Goal: Information Seeking & Learning: Learn about a topic

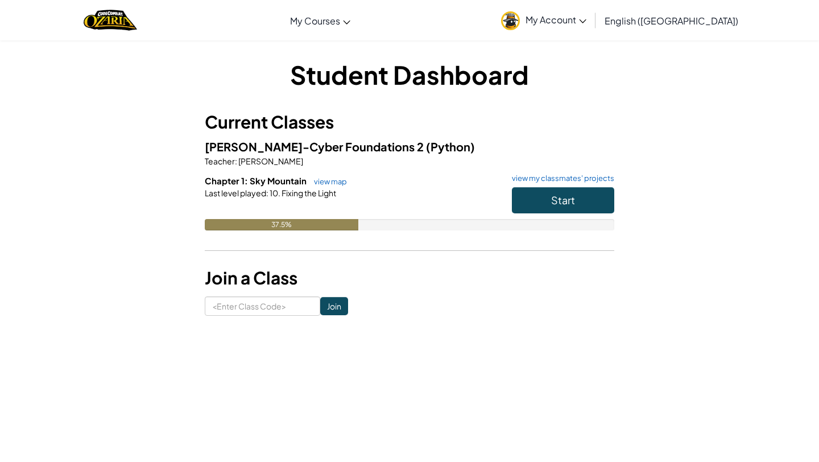
click at [553, 186] on h6 "Chapter 1: Sky Mountain view map view my classmates' projects" at bounding box center [410, 181] width 410 height 13
click at [553, 200] on span "Start" at bounding box center [563, 199] width 24 height 13
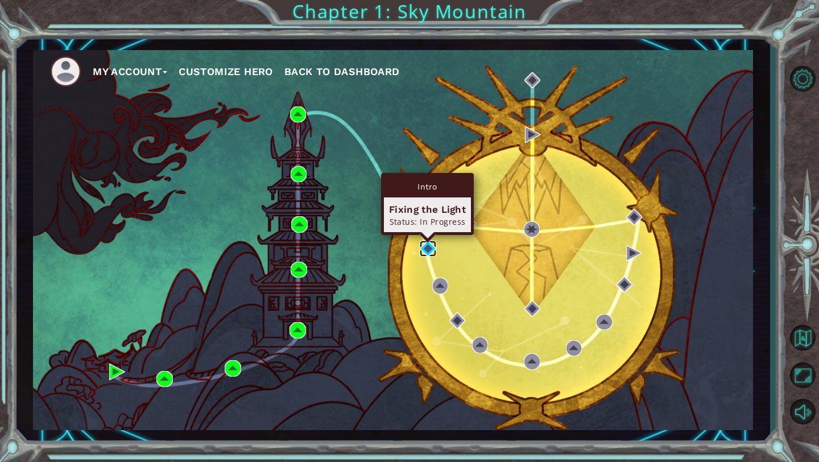
click at [424, 253] on img at bounding box center [428, 249] width 16 height 16
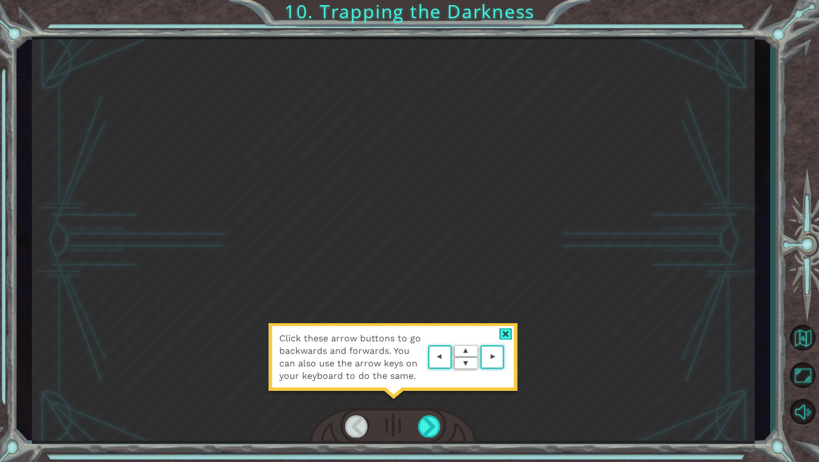
click at [509, 330] on div at bounding box center [506, 334] width 13 height 12
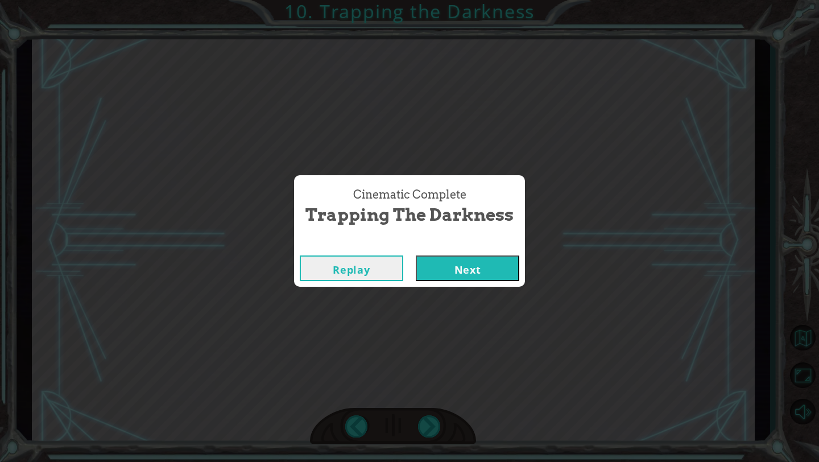
click at [496, 276] on button "Next" at bounding box center [468, 268] width 104 height 26
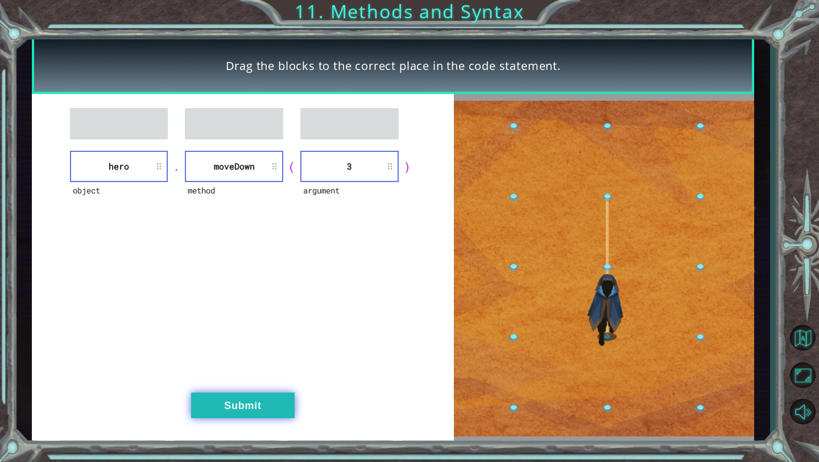
click at [274, 407] on button "Submit" at bounding box center [243, 406] width 104 height 26
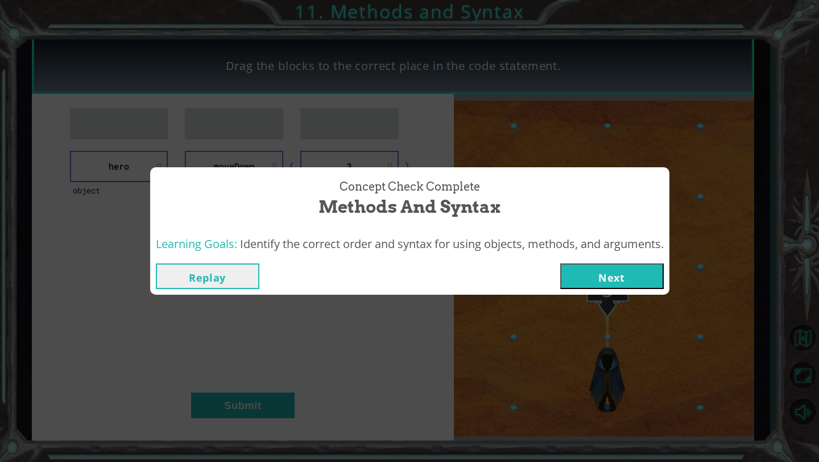
click at [605, 273] on button "Next" at bounding box center [613, 276] width 104 height 26
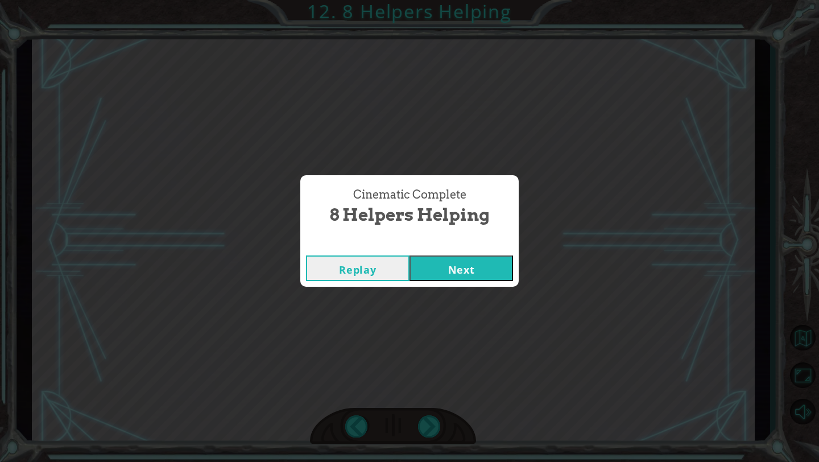
click at [481, 255] on div "Replay Next" at bounding box center [409, 268] width 219 height 37
click at [483, 261] on button "Next" at bounding box center [462, 268] width 104 height 26
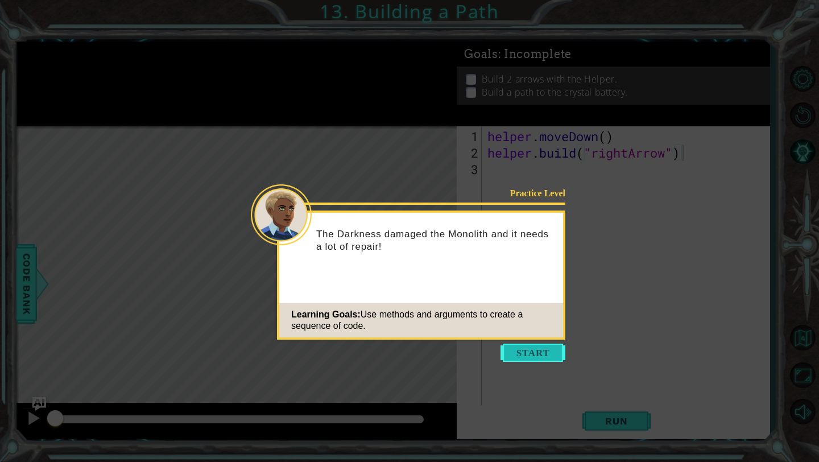
click at [531, 351] on button "Start" at bounding box center [533, 353] width 65 height 18
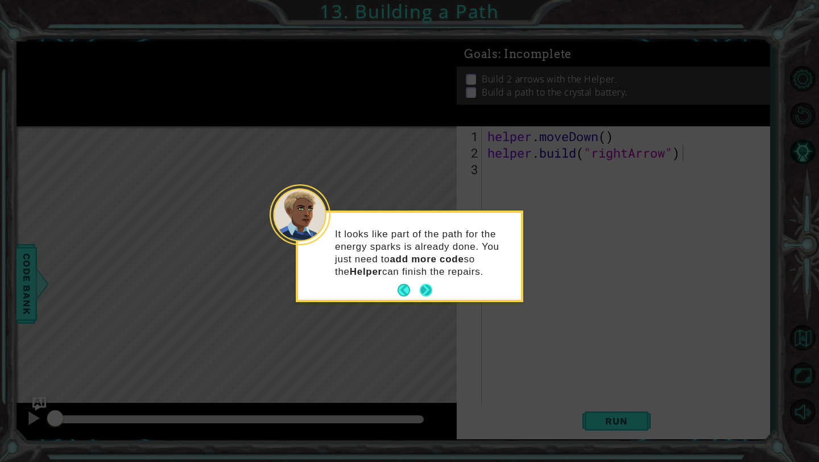
click at [428, 285] on button "Next" at bounding box center [426, 290] width 16 height 16
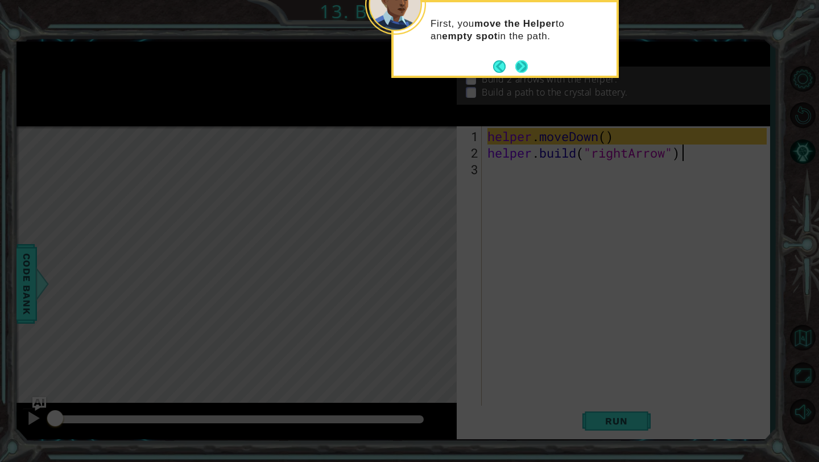
click at [518, 66] on button "Next" at bounding box center [521, 66] width 17 height 17
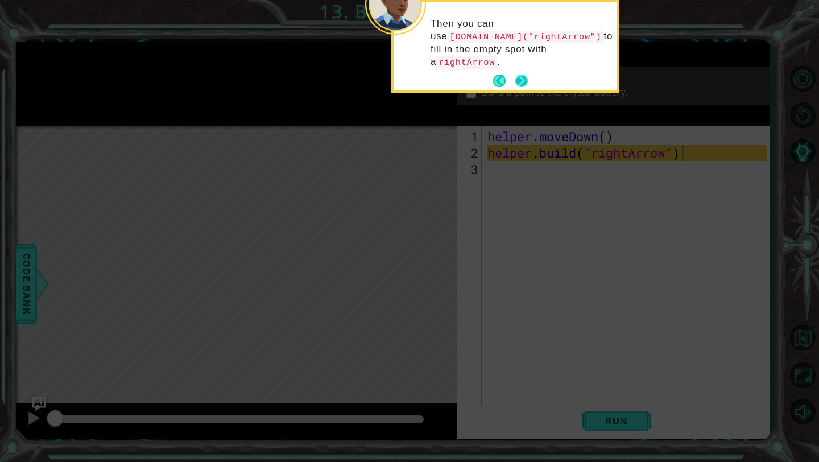
click at [525, 75] on button "Next" at bounding box center [522, 81] width 18 height 18
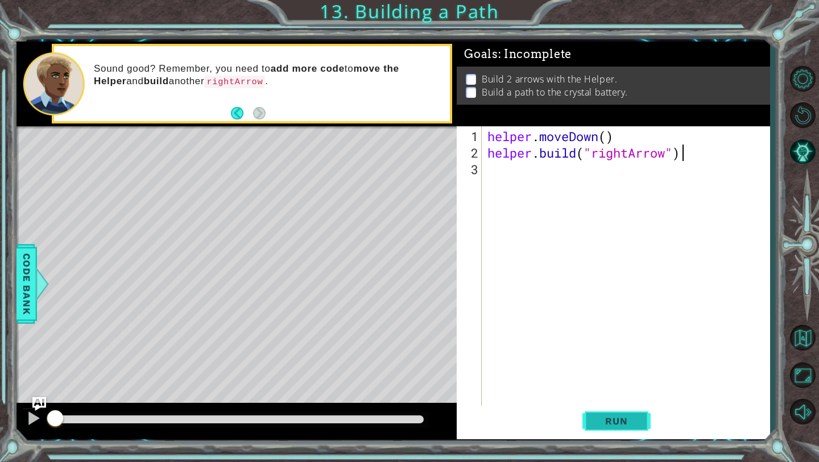
click at [602, 415] on button "Run" at bounding box center [617, 421] width 68 height 31
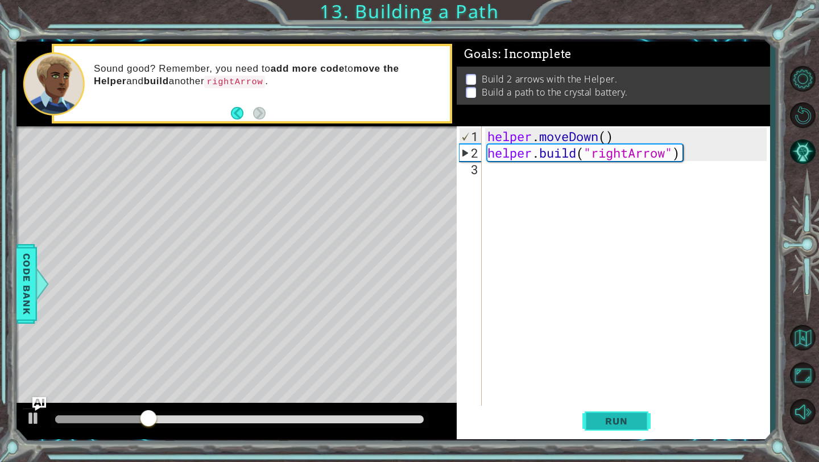
click at [603, 415] on button "Run" at bounding box center [617, 421] width 68 height 31
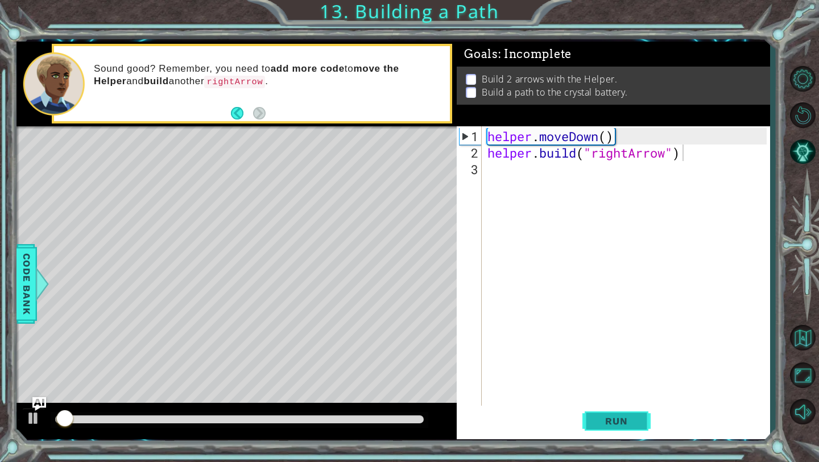
click at [603, 415] on button "Run" at bounding box center [617, 421] width 68 height 31
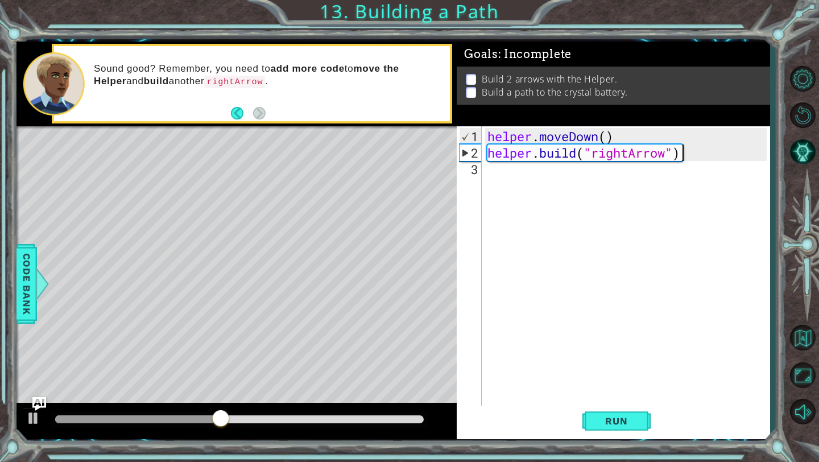
click at [630, 183] on div "helper . moveDown ( ) helper . build ( "rightArrow" )" at bounding box center [628, 285] width 287 height 314
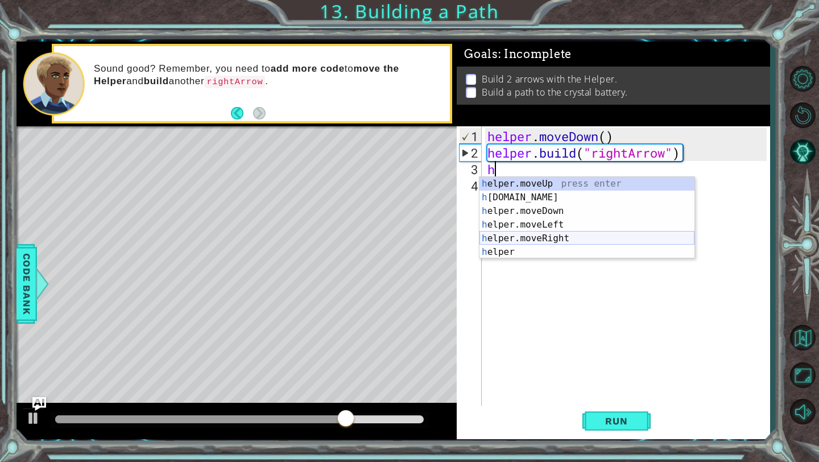
click at [549, 237] on div "h elper.moveUp press enter h [DOMAIN_NAME] press enter h elper.moveDown press e…" at bounding box center [587, 231] width 215 height 109
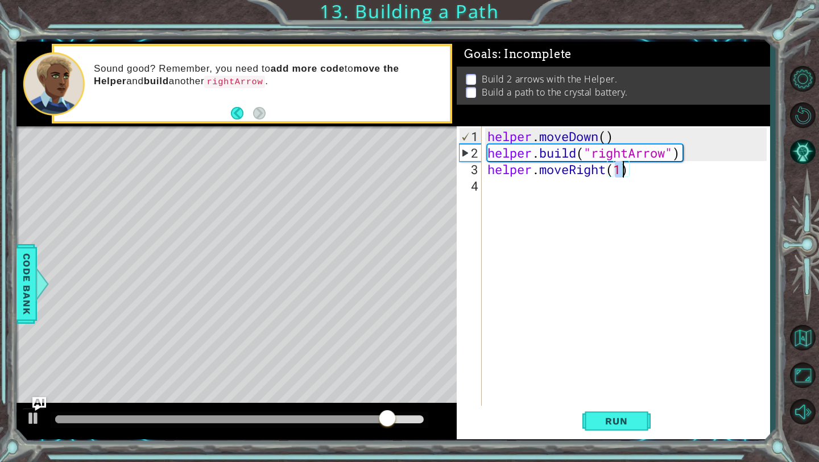
type textarea "helper.moveRight(3)"
click at [662, 292] on div "helper . moveDown ( ) helper . build ( "rightArrow" ) helper . moveRight ( 3 )" at bounding box center [628, 285] width 287 height 314
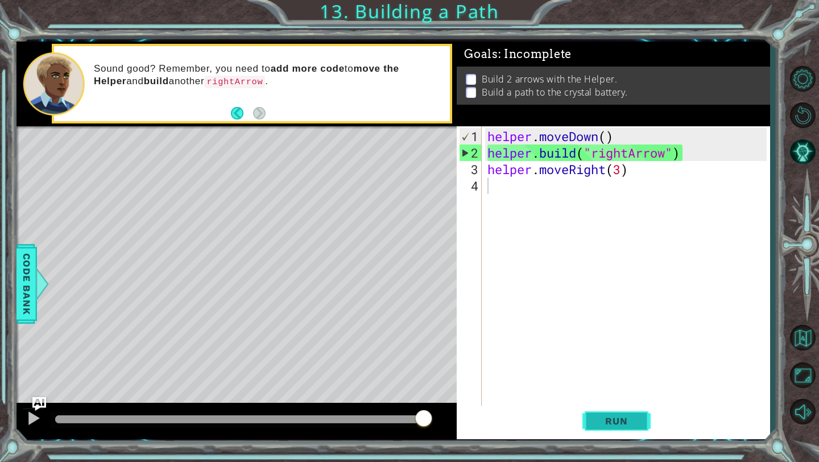
click at [633, 419] on span "Run" at bounding box center [616, 420] width 45 height 11
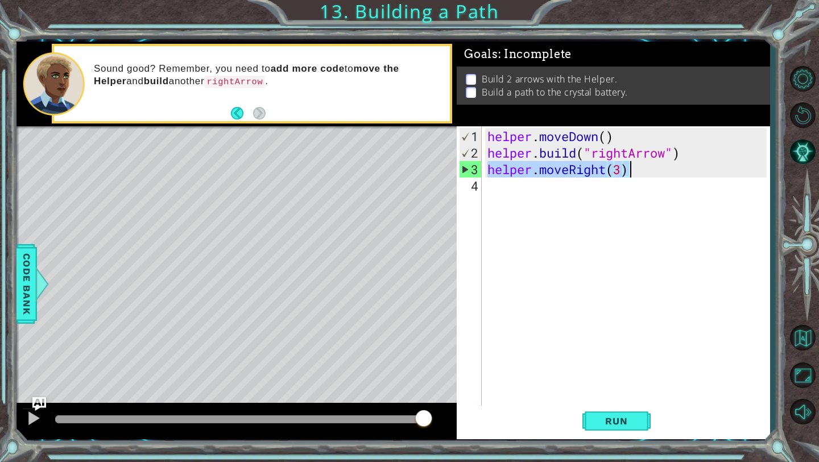
drag, startPoint x: 488, startPoint y: 172, endPoint x: 704, endPoint y: 165, distance: 216.9
click at [704, 165] on div "helper . moveDown ( ) helper . build ( "rightArrow" ) helper . moveRight ( 3 )" at bounding box center [628, 285] width 287 height 314
type textarea "helper.moveRight(3)"
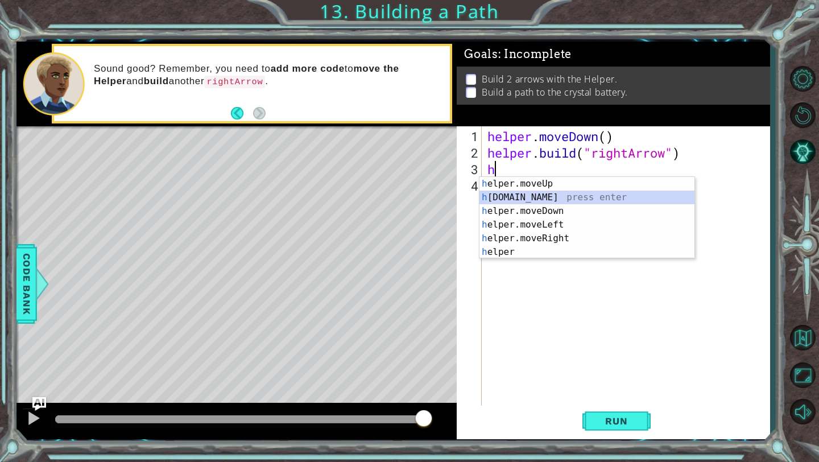
click at [570, 199] on div "h elper.moveUp press enter h [DOMAIN_NAME] press enter h elper.moveDown press e…" at bounding box center [587, 231] width 215 height 109
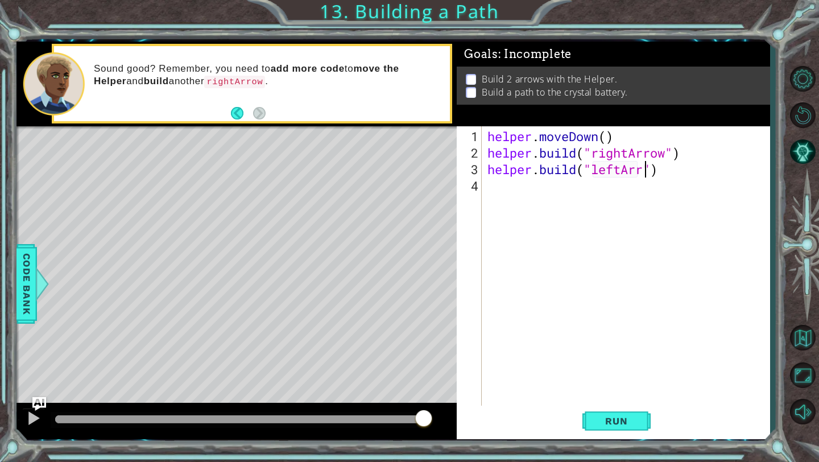
scroll to position [0, 8]
type textarea "[DOMAIN_NAME]("leftArrow")"
click at [566, 233] on div "helper . moveDown ( ) helper . build ( "rightArrow" ) helper . build ( "leftArr…" at bounding box center [628, 285] width 287 height 314
click at [600, 427] on button "Run" at bounding box center [617, 421] width 68 height 31
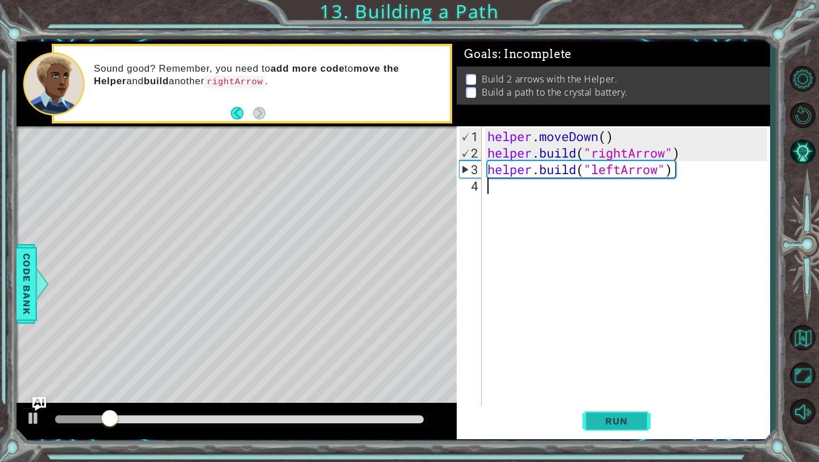
type textarea "[DOMAIN_NAME]("leftArrow")"
click at [615, 427] on span "Run" at bounding box center [616, 420] width 45 height 11
drag, startPoint x: 246, startPoint y: 253, endPoint x: 295, endPoint y: 255, distance: 49.5
click at [295, 254] on div "Level Map" at bounding box center [280, 293] width 526 height 335
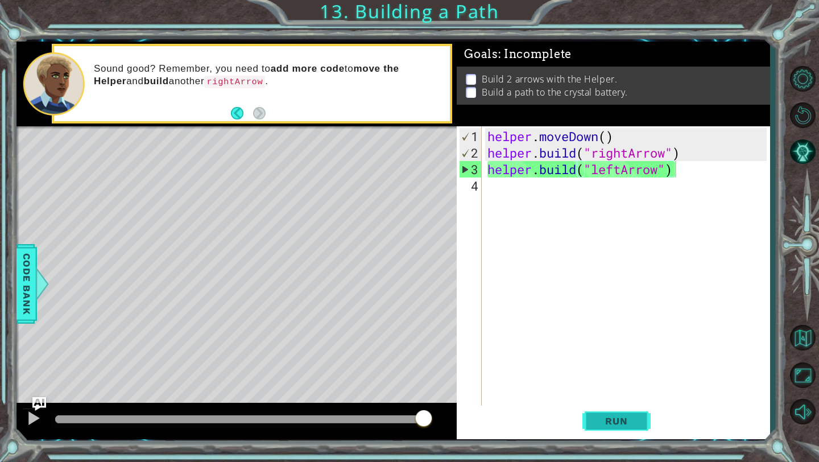
click at [597, 415] on span "Run" at bounding box center [616, 420] width 45 height 11
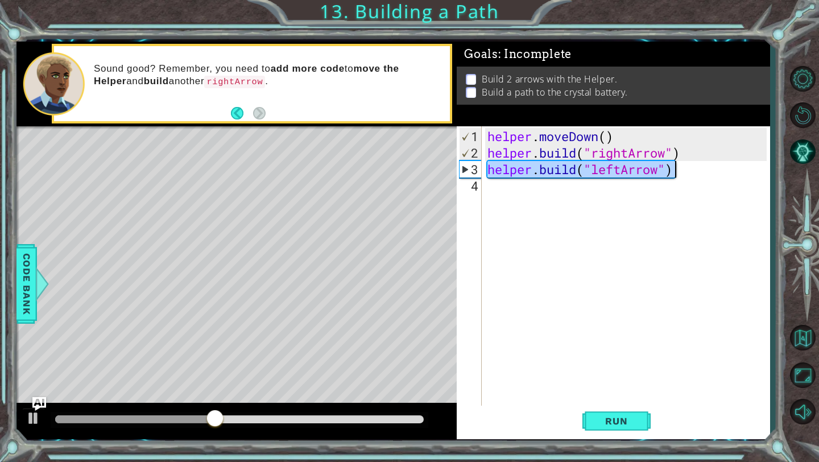
drag, startPoint x: 485, startPoint y: 170, endPoint x: 750, endPoint y: 170, distance: 264.6
click at [750, 170] on div "helper . moveDown ( ) helper . build ( "rightArrow" ) helper . build ( "leftArr…" at bounding box center [628, 285] width 287 height 314
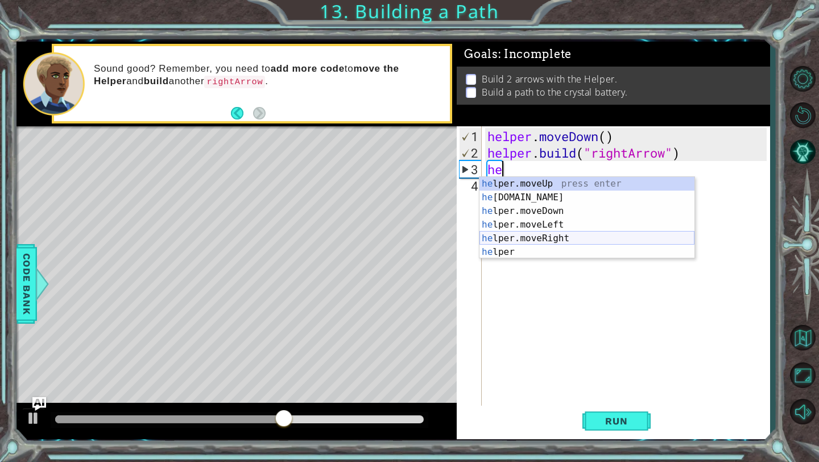
click at [641, 244] on div "he lper.moveUp press enter he [DOMAIN_NAME] press enter he lper.moveDown press …" at bounding box center [587, 231] width 215 height 109
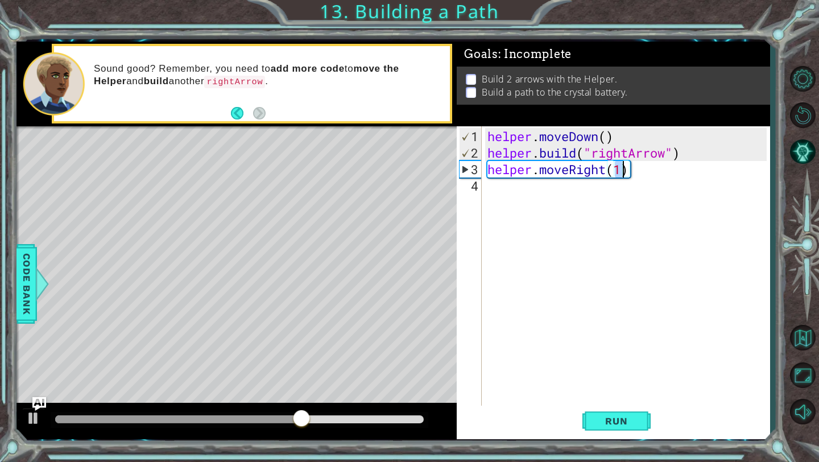
type textarea "helper.moveRight(3)"
click at [641, 244] on div "helper . moveDown ( ) helper . build ( "rightArrow" ) helper . moveRight ( 3 )" at bounding box center [628, 285] width 287 height 314
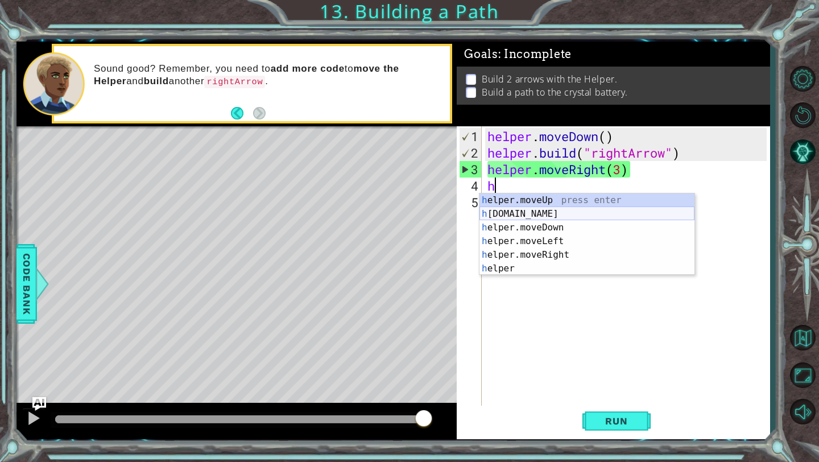
click at [585, 209] on div "h elper.moveUp press enter h [DOMAIN_NAME] press enter h elper.moveDown press e…" at bounding box center [587, 247] width 215 height 109
type textarea "[DOMAIN_NAME]("rightArrow")"
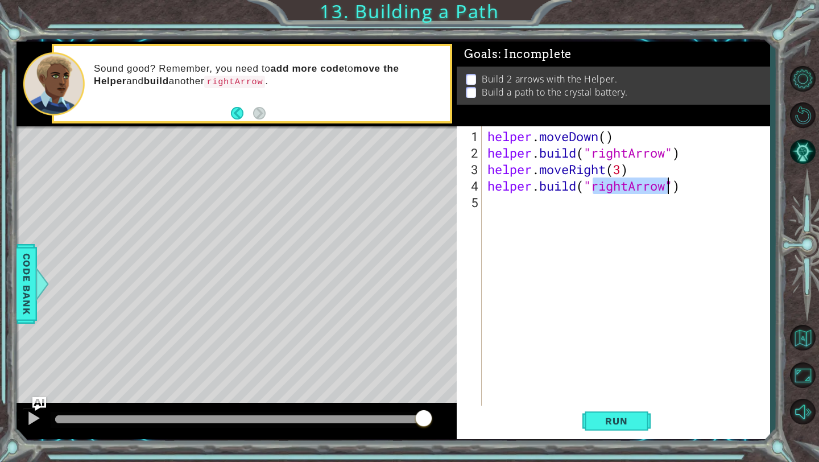
click at [619, 233] on div "helper . moveDown ( ) helper . build ( "rightArrow" ) helper . moveRight ( 3 ) …" at bounding box center [628, 285] width 287 height 314
click at [604, 425] on span "Run" at bounding box center [616, 420] width 45 height 11
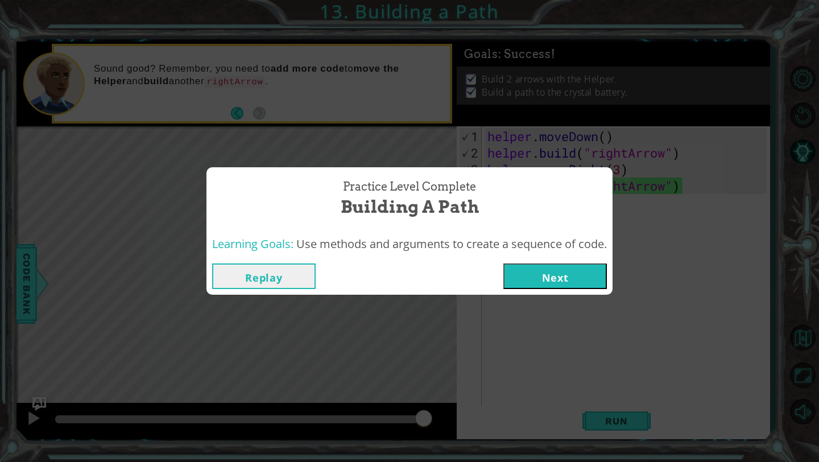
click at [560, 280] on button "Next" at bounding box center [556, 276] width 104 height 26
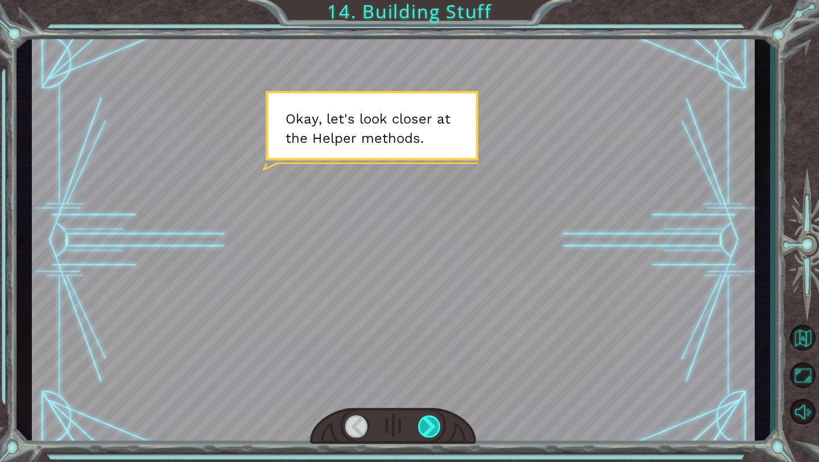
click at [435, 432] on div at bounding box center [429, 426] width 23 height 22
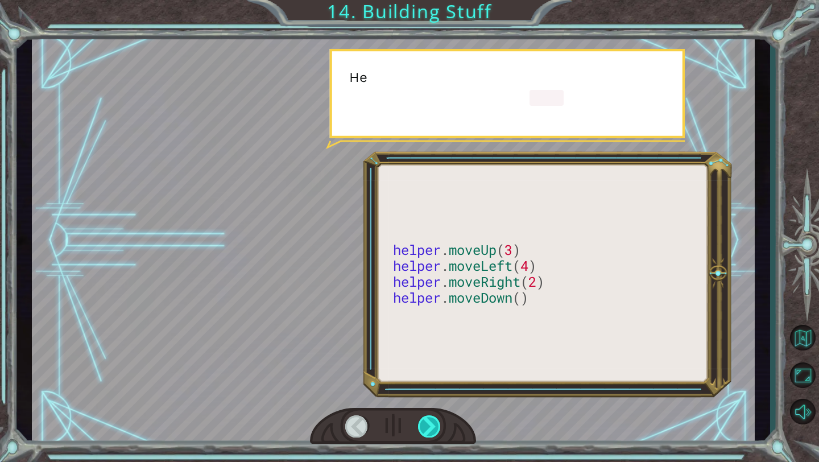
click at [435, 432] on div at bounding box center [429, 426] width 23 height 22
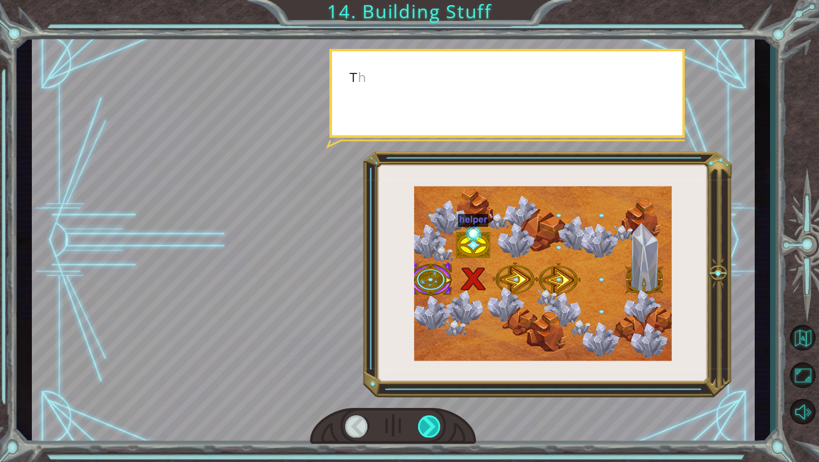
click at [435, 432] on div at bounding box center [429, 426] width 23 height 22
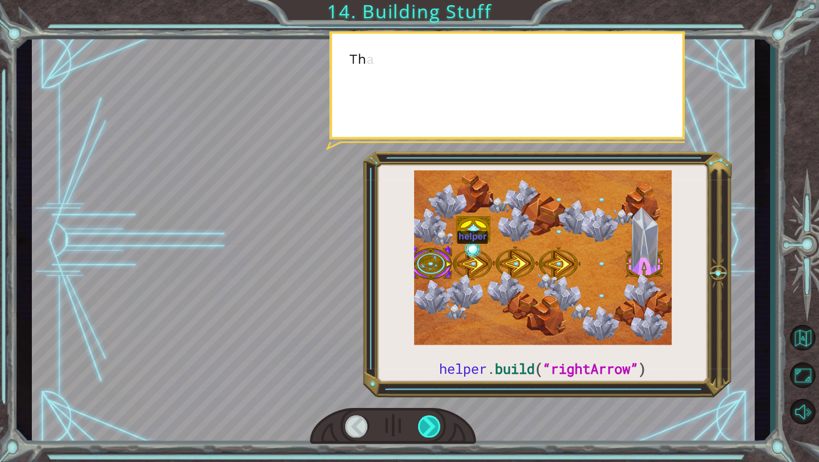
click at [435, 432] on div at bounding box center [429, 426] width 23 height 22
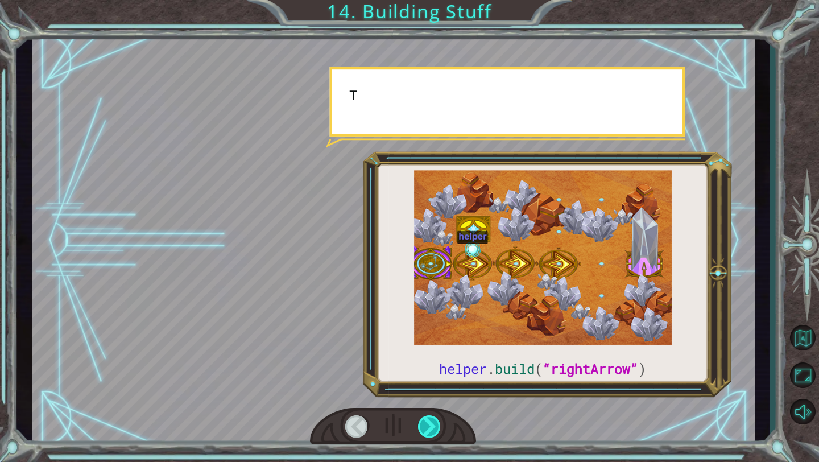
click at [435, 432] on div at bounding box center [429, 426] width 23 height 22
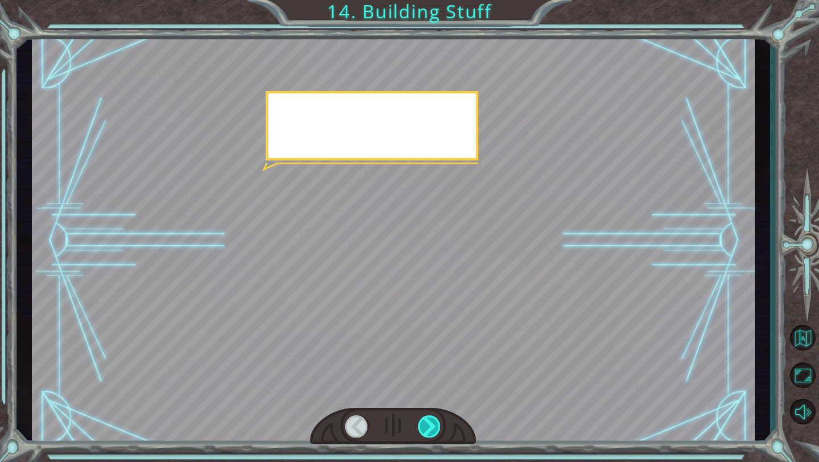
click at [435, 432] on div at bounding box center [429, 426] width 23 height 22
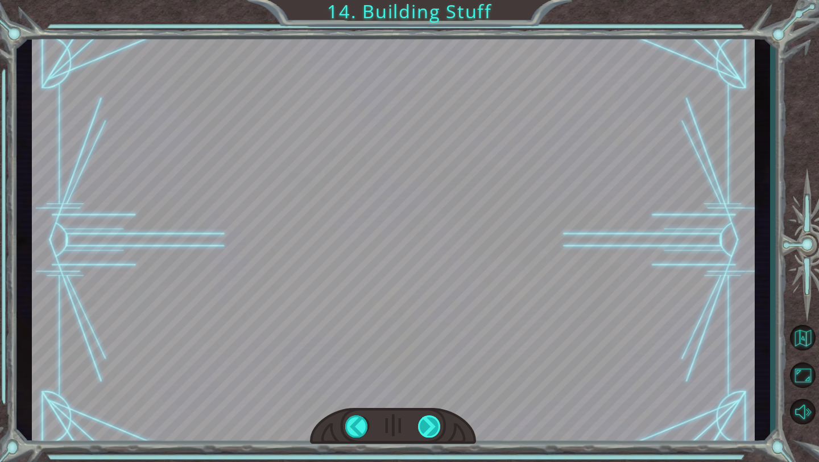
click at [435, 432] on div at bounding box center [429, 426] width 23 height 22
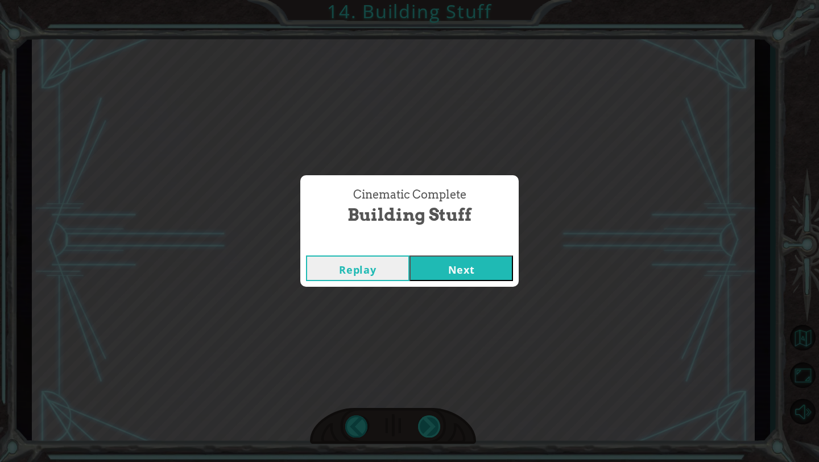
click at [435, 432] on div "Cinematic Complete Building Stuff Replay Next" at bounding box center [409, 231] width 819 height 462
click at [444, 279] on button "Next" at bounding box center [462, 268] width 104 height 26
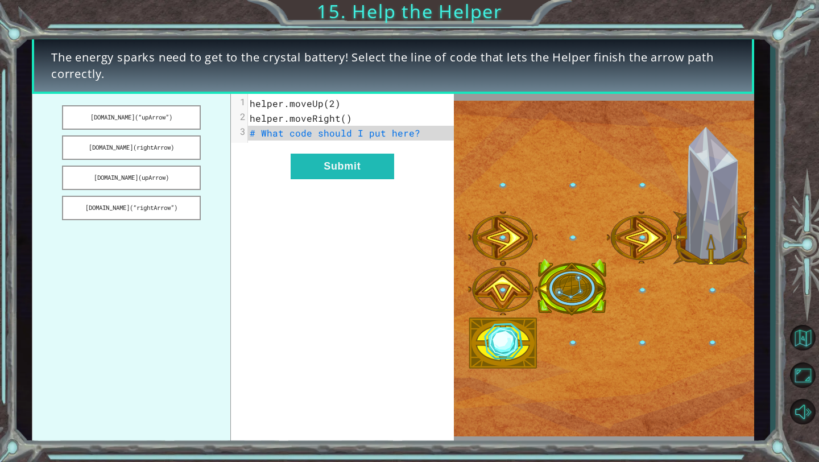
drag, startPoint x: 184, startPoint y: 147, endPoint x: 273, endPoint y: 147, distance: 89.3
click at [274, 147] on div "[DOMAIN_NAME](“upArrow”) [DOMAIN_NAME](rightArrow) [DOMAIN_NAME](upArrow) [DOMA…" at bounding box center [243, 268] width 422 height 349
click at [173, 154] on button "[DOMAIN_NAME](rightArrow)" at bounding box center [131, 147] width 138 height 24
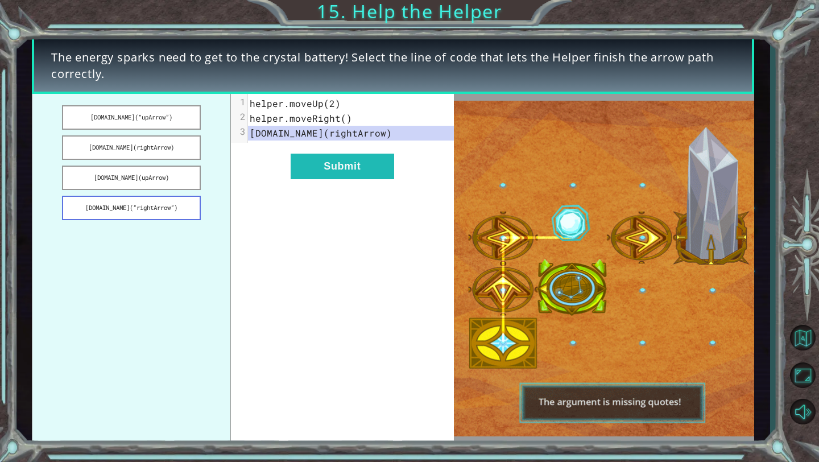
click at [143, 215] on button "[DOMAIN_NAME](“rightArrow”)" at bounding box center [131, 208] width 138 height 24
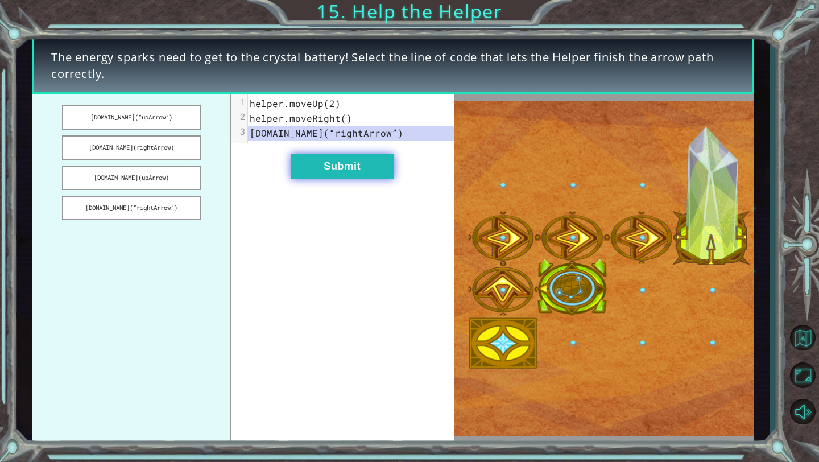
click at [355, 156] on button "Submit" at bounding box center [343, 167] width 104 height 26
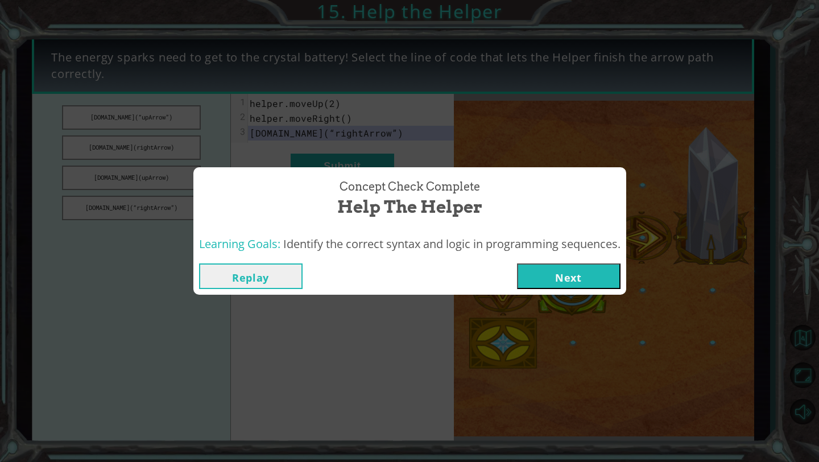
click at [597, 285] on button "Next" at bounding box center [569, 276] width 104 height 26
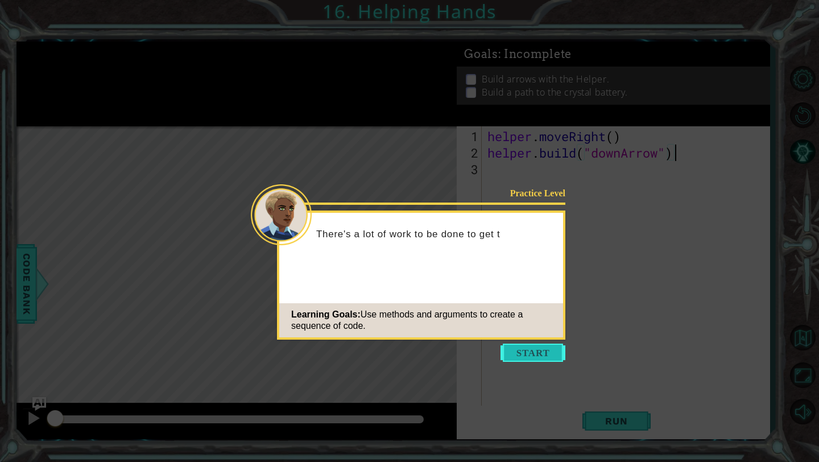
click at [540, 351] on button "Start" at bounding box center [533, 353] width 65 height 18
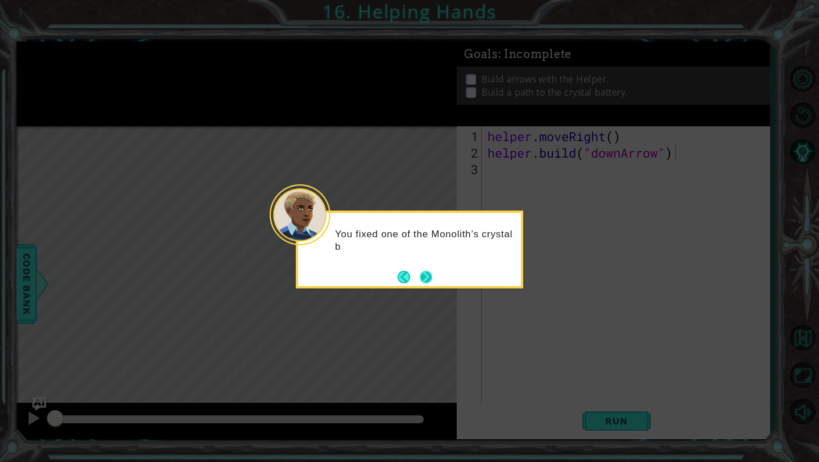
click at [433, 270] on button "Next" at bounding box center [426, 277] width 14 height 14
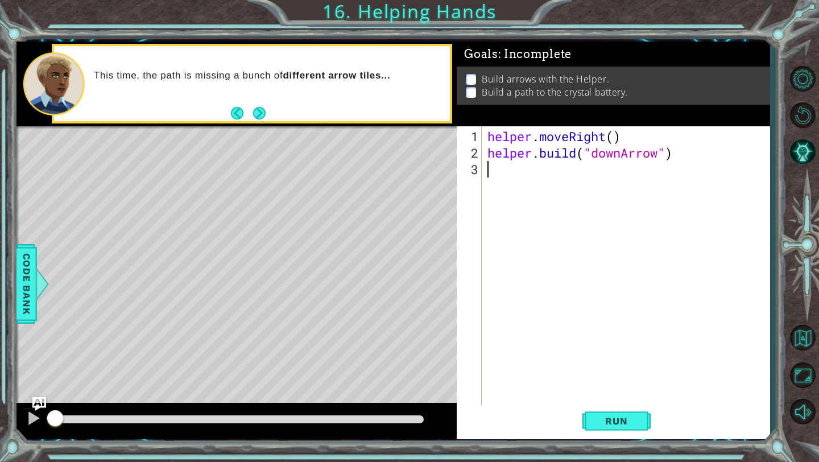
click at [547, 176] on div "helper . moveRight ( ) helper . build ( "downArrow" )" at bounding box center [628, 285] width 287 height 314
type textarea "h"
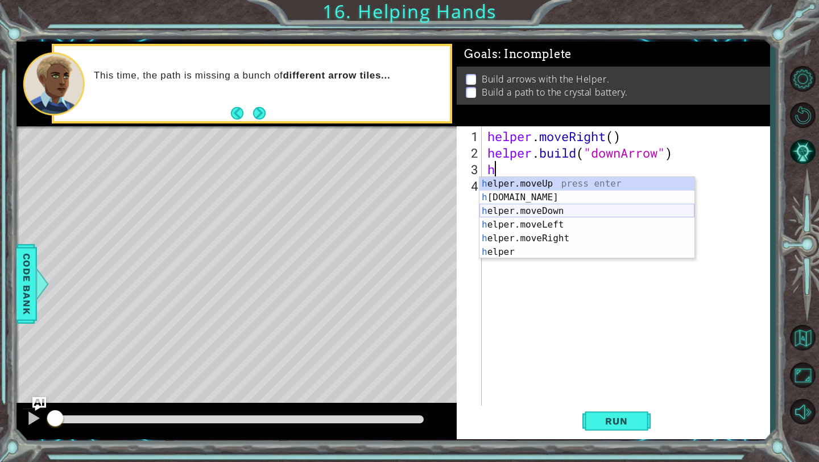
click at [575, 214] on div "h elper.moveUp press enter h [DOMAIN_NAME] press enter h elper.moveDown press e…" at bounding box center [587, 231] width 215 height 109
type textarea "helper.moveDown(1)"
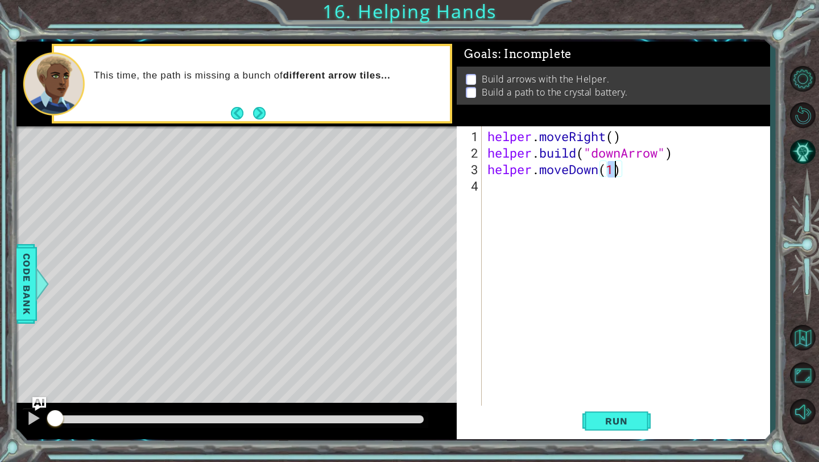
click at [563, 196] on div "helper . moveRight ( ) helper . build ( "downArrow" ) helper . moveDown ( 1 )" at bounding box center [628, 285] width 287 height 314
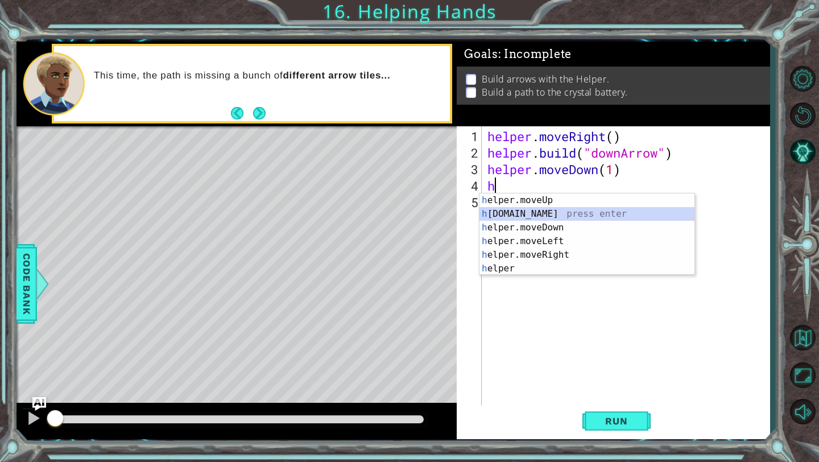
click at [562, 217] on div "h elper.moveUp press enter h [DOMAIN_NAME] press enter h elper.moveDown press e…" at bounding box center [587, 247] width 215 height 109
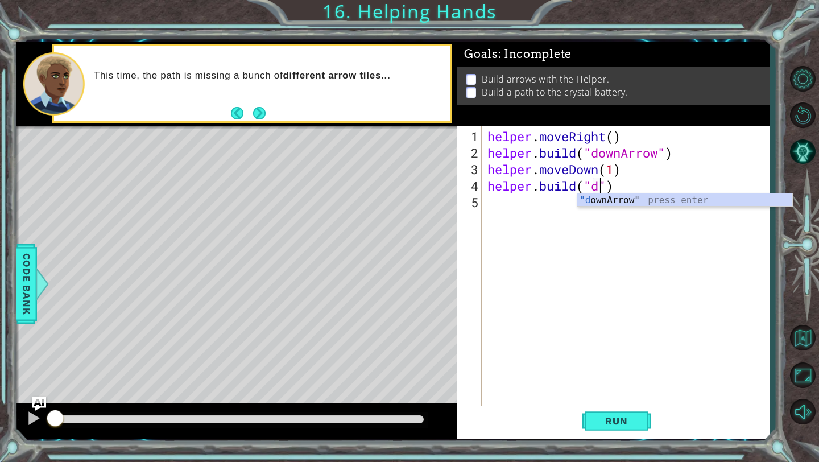
scroll to position [0, 5]
type textarea "[DOMAIN_NAME]("downArrow")"
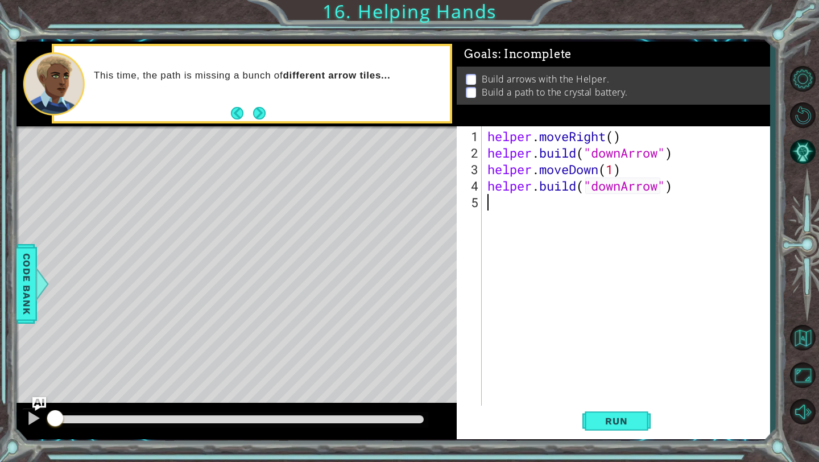
click at [590, 284] on div "helper . moveRight ( ) helper . build ( "downArrow" ) helper . moveDown ( 1 ) h…" at bounding box center [628, 285] width 287 height 314
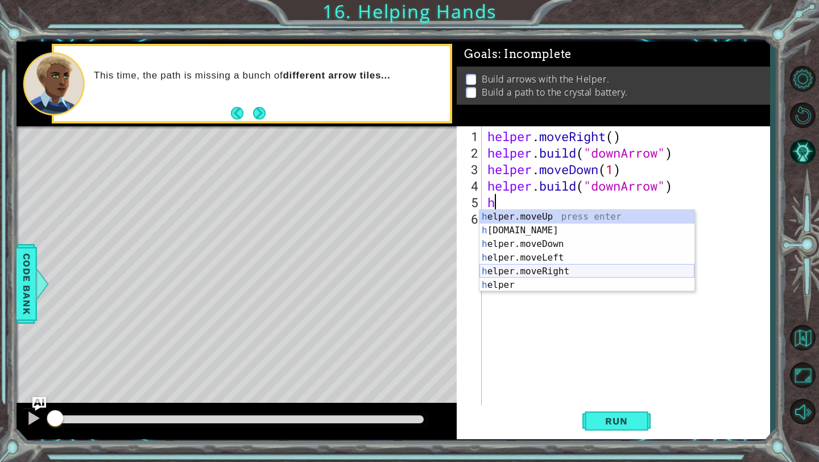
click at [572, 270] on div "h elper.moveUp press enter h [DOMAIN_NAME] press enter h elper.moveDown press e…" at bounding box center [587, 264] width 215 height 109
type textarea "helper.moveRight(1)"
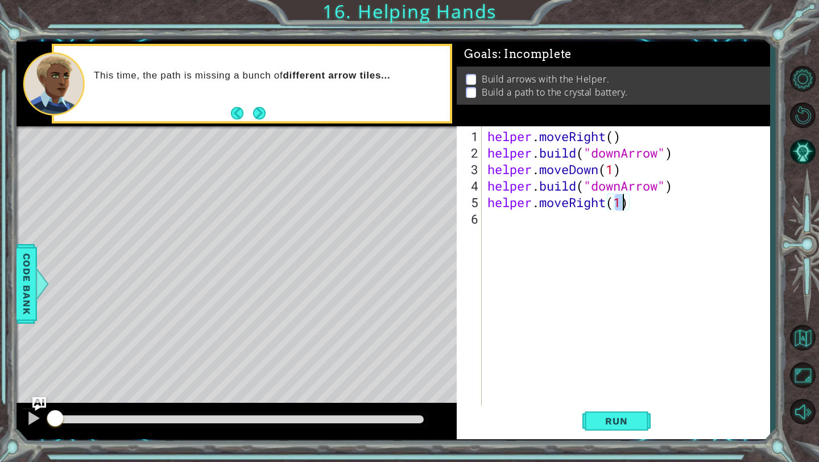
click at [566, 255] on div "helper . moveRight ( ) helper . build ( "downArrow" ) helper . moveDown ( 1 ) h…" at bounding box center [628, 285] width 287 height 314
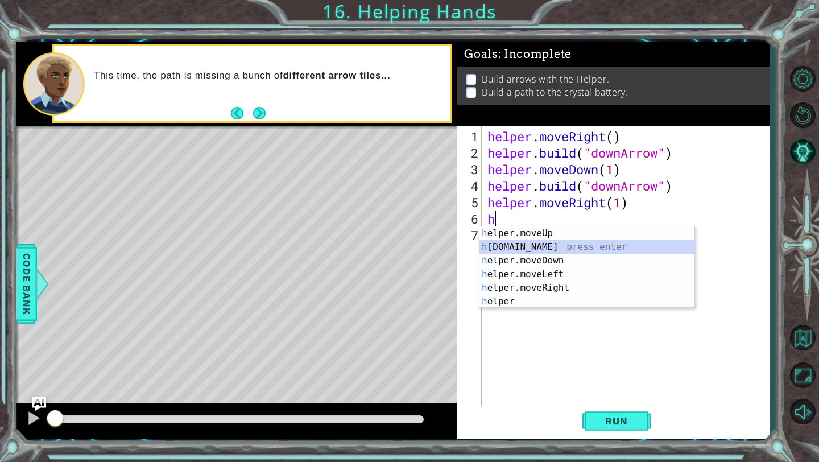
click at [557, 245] on div "h elper.moveUp press enter h [DOMAIN_NAME] press enter h elper.moveDown press e…" at bounding box center [587, 280] width 215 height 109
type textarea "[DOMAIN_NAME]("rightArrow")"
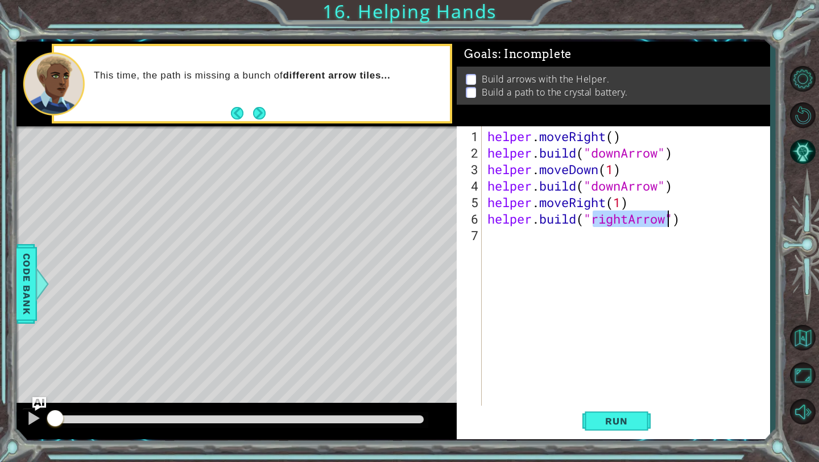
click at [553, 249] on div "helper . moveRight ( ) helper . build ( "downArrow" ) helper . moveDown ( 1 ) h…" at bounding box center [628, 285] width 287 height 314
drag, startPoint x: 626, startPoint y: 218, endPoint x: 586, endPoint y: 218, distance: 39.8
click at [586, 218] on div "helper . moveRight ( ) helper . build ( "downArrow" ) helper . moveDown ( 1 ) h…" at bounding box center [628, 285] width 287 height 314
type textarea "[DOMAIN_NAME]("rightArrow")"
click at [629, 226] on div "helper . moveRight ( ) helper . build ( "downArrow" ) helper . moveDown ( 1 ) h…" at bounding box center [628, 285] width 287 height 314
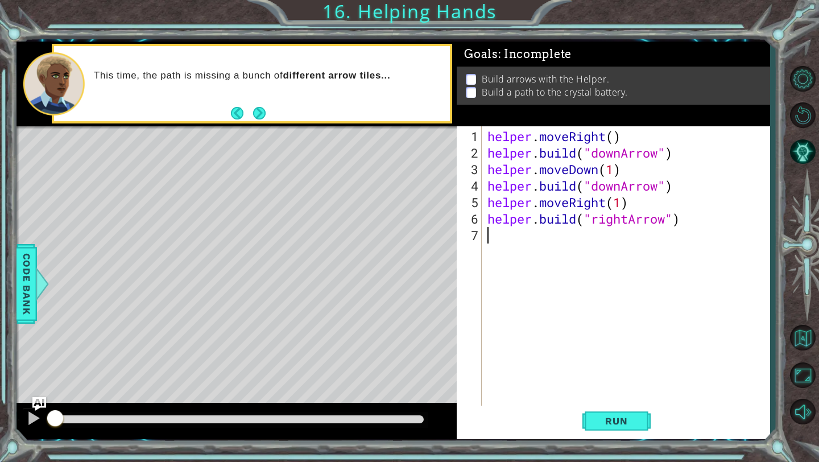
click at [629, 225] on div "helper . moveRight ( ) helper . build ( "downArrow" ) helper . moveDown ( 1 ) h…" at bounding box center [628, 285] width 287 height 314
click at [629, 222] on div "helper . moveRight ( ) helper . build ( "downArrow" ) helper . moveDown ( 1 ) h…" at bounding box center [628, 285] width 287 height 314
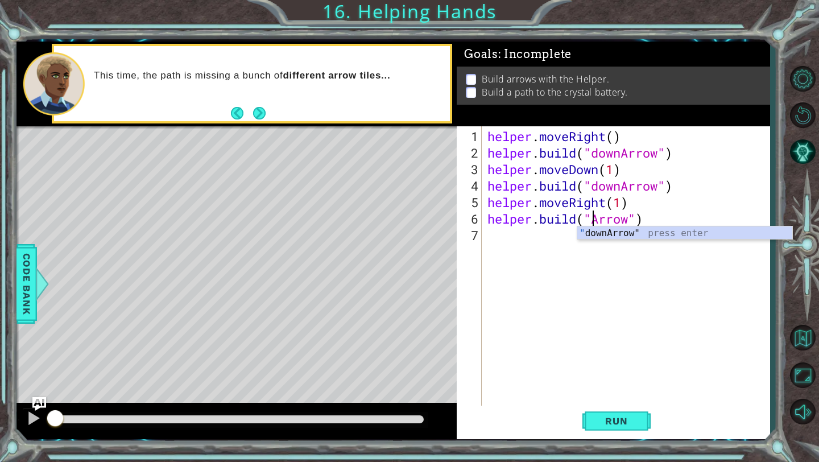
type textarea "[DOMAIN_NAME]("downArrow")"
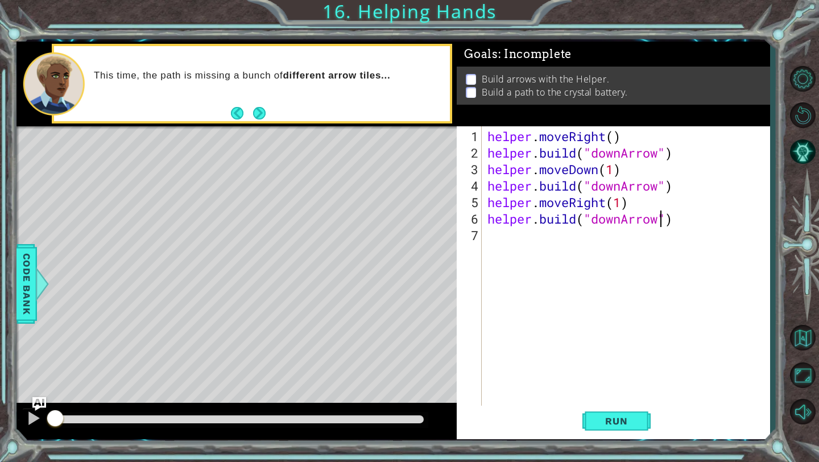
click at [600, 238] on div "helper . moveRight ( ) helper . build ( "downArrow" ) helper . moveDown ( 1 ) h…" at bounding box center [628, 285] width 287 height 314
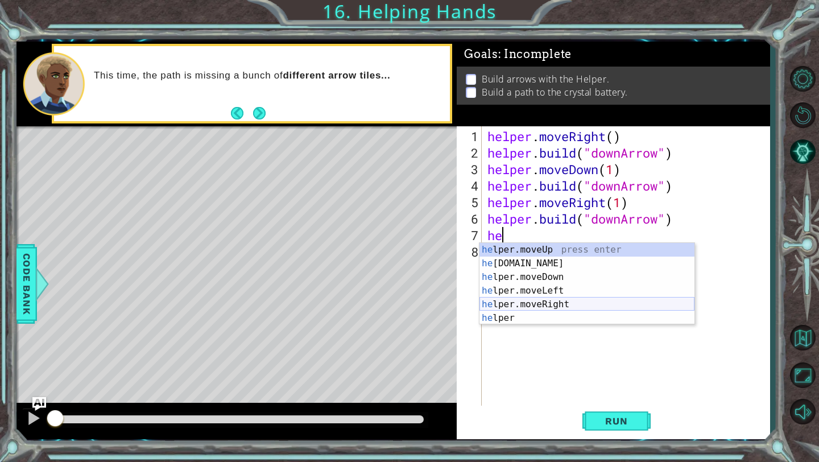
click at [570, 304] on div "he lper.moveUp press enter he [DOMAIN_NAME] press enter he lper.moveDown press …" at bounding box center [587, 297] width 215 height 109
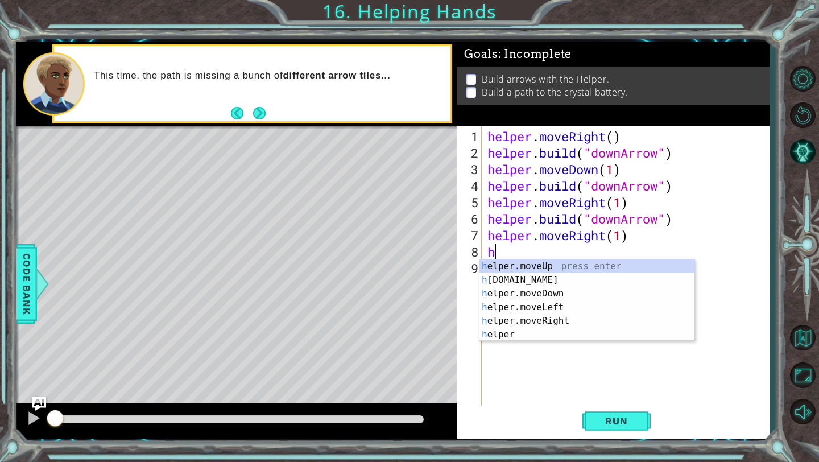
click at [541, 252] on div "helper . moveRight ( ) helper . build ( "downArrow" ) helper . moveDown ( 1 ) h…" at bounding box center [628, 285] width 287 height 314
click at [530, 280] on div "h elper.moveUp press enter h [DOMAIN_NAME] press enter h elper.moveDown press e…" at bounding box center [587, 313] width 215 height 109
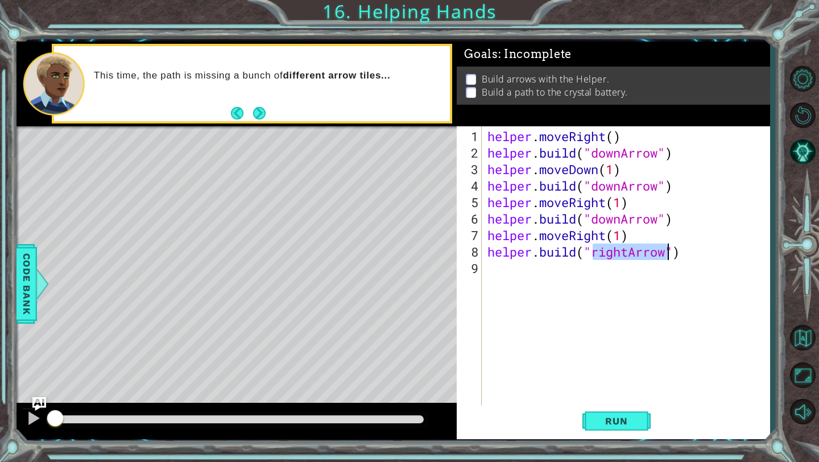
click at [630, 253] on div "helper . moveRight ( ) helper . build ( "downArrow" ) helper . moveDown ( 1 ) h…" at bounding box center [628, 285] width 287 height 314
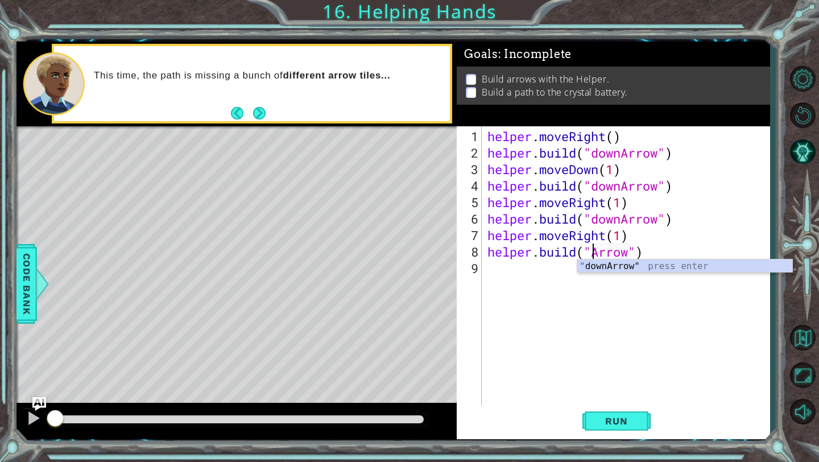
type textarea "[DOMAIN_NAME]("downArrow")"
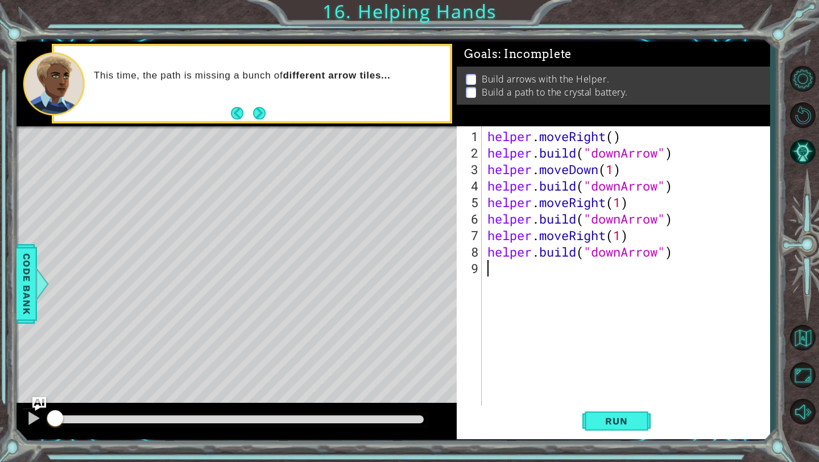
click at [561, 347] on div "helper . moveRight ( ) helper . build ( "downArrow" ) helper . moveDown ( 1 ) h…" at bounding box center [628, 285] width 287 height 314
click at [626, 418] on span "Run" at bounding box center [616, 420] width 45 height 11
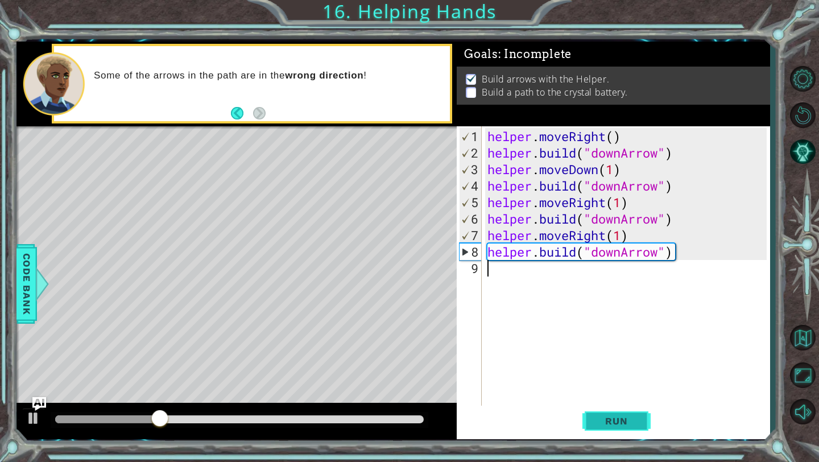
click at [624, 421] on span "Run" at bounding box center [616, 420] width 45 height 11
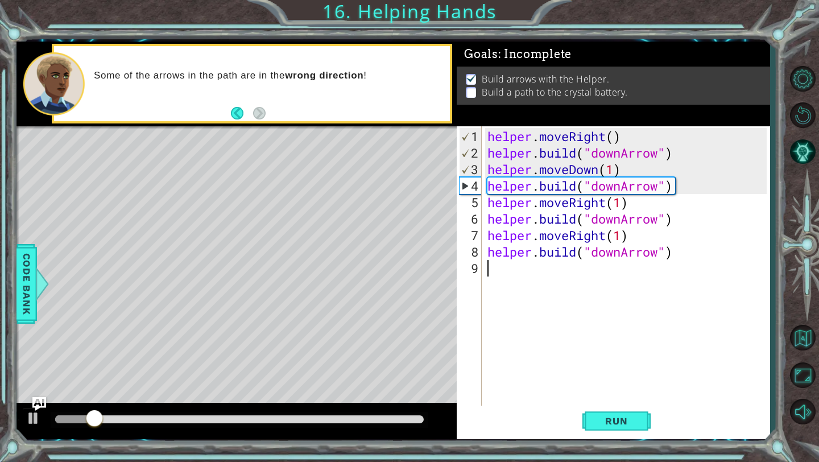
click at [623, 187] on div "helper . moveRight ( ) helper . build ( "downArrow" ) helper . moveDown ( 1 ) h…" at bounding box center [628, 285] width 287 height 314
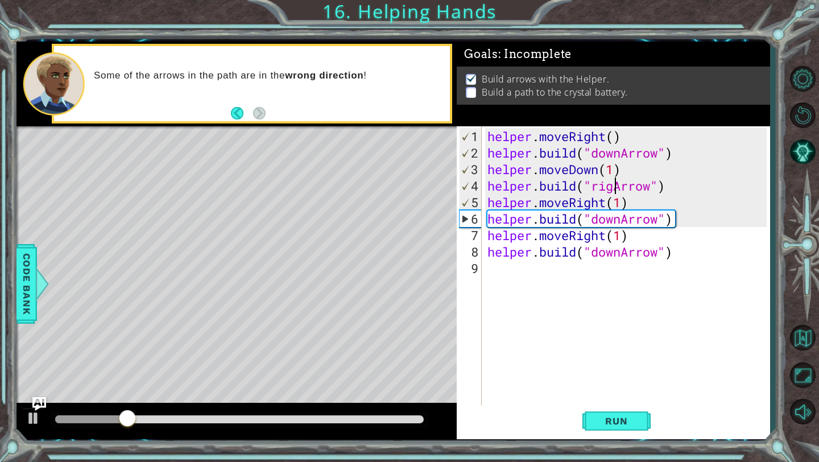
scroll to position [0, 6]
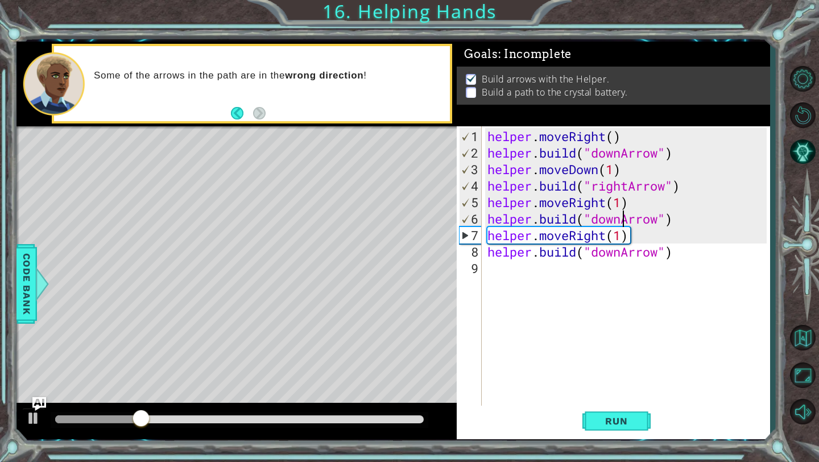
click at [623, 218] on div "helper . moveRight ( ) helper . build ( "downArrow" ) helper . moveDown ( 1 ) h…" at bounding box center [628, 285] width 287 height 314
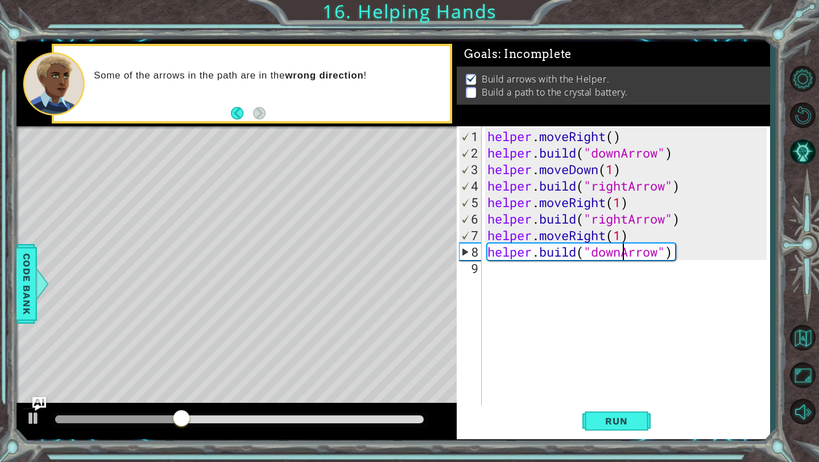
click at [620, 254] on div "helper . moveRight ( ) helper . build ( "downArrow" ) helper . moveDown ( 1 ) h…" at bounding box center [628, 285] width 287 height 314
type textarea "[DOMAIN_NAME]("rightArrow")"
click at [643, 292] on div "helper . moveRight ( ) helper . build ( "downArrow" ) helper . moveDown ( 1 ) h…" at bounding box center [628, 285] width 287 height 314
click at [596, 422] on span "Run" at bounding box center [616, 420] width 45 height 11
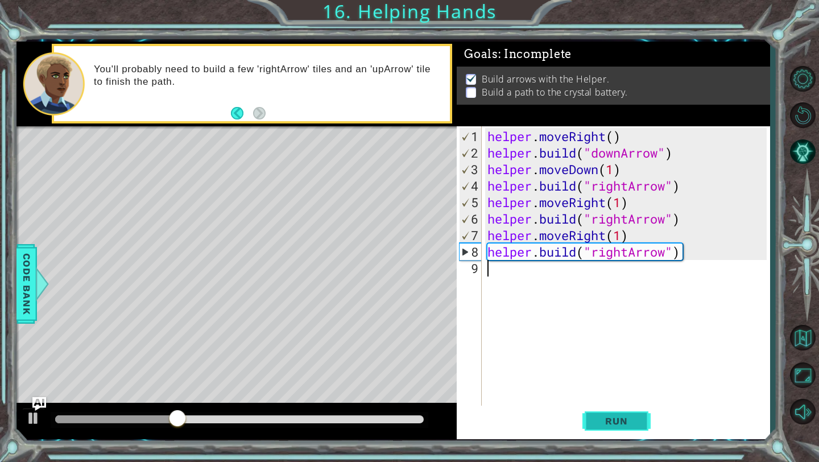
click at [627, 419] on span "Run" at bounding box center [616, 420] width 45 height 11
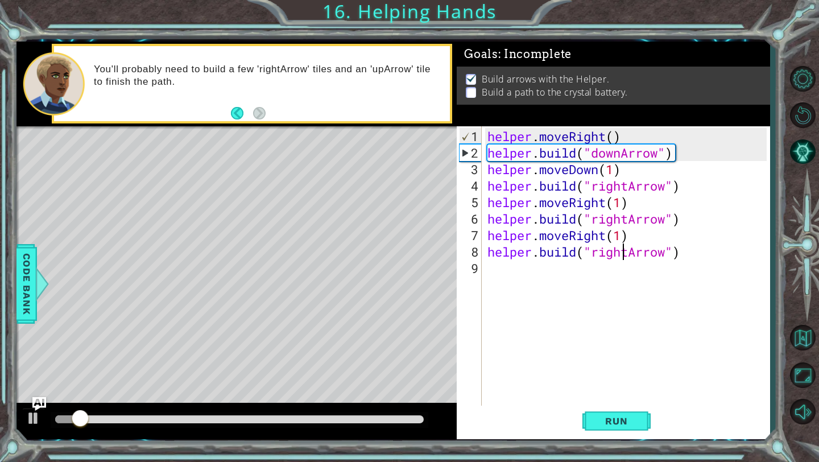
click at [627, 257] on div "helper . moveRight ( ) helper . build ( "downArrow" ) helper . moveDown ( 1 ) h…" at bounding box center [628, 285] width 287 height 314
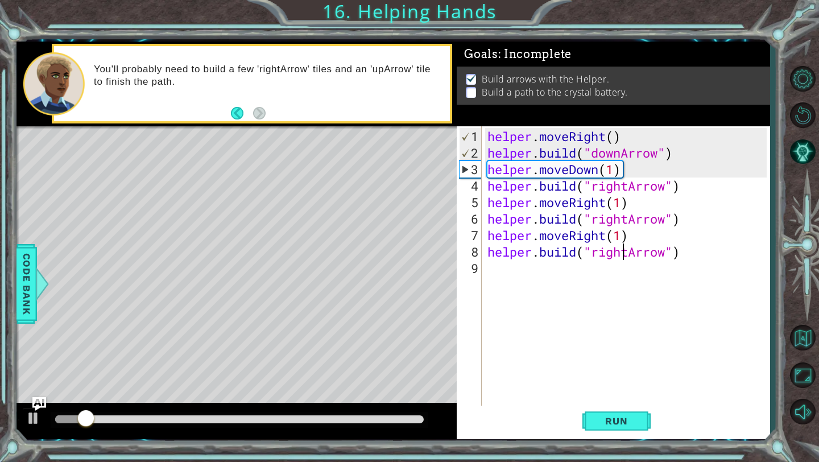
click at [629, 254] on div "helper . moveRight ( ) helper . build ( "downArrow" ) helper . moveDown ( 1 ) h…" at bounding box center [628, 285] width 287 height 314
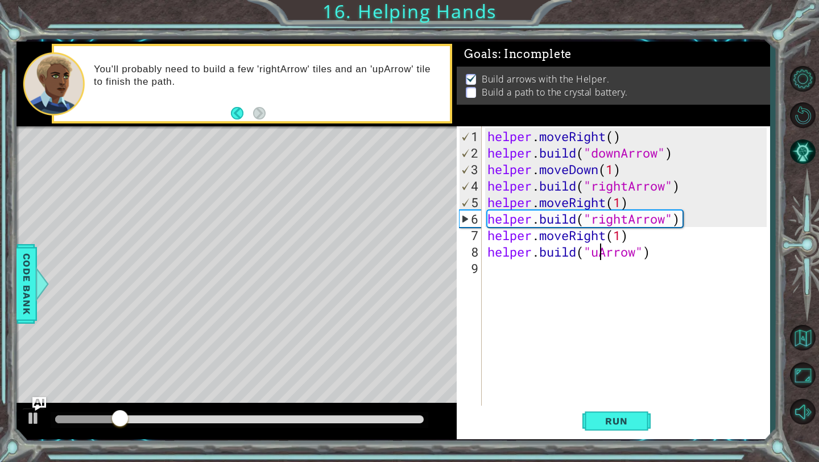
type textarea "[DOMAIN_NAME]("upArrow")"
drag, startPoint x: 630, startPoint y: 329, endPoint x: 627, endPoint y: 352, distance: 23.1
click at [630, 329] on div "helper . moveRight ( ) helper . build ( "downArrow" ) helper . moveDown ( 1 ) h…" at bounding box center [628, 285] width 287 height 314
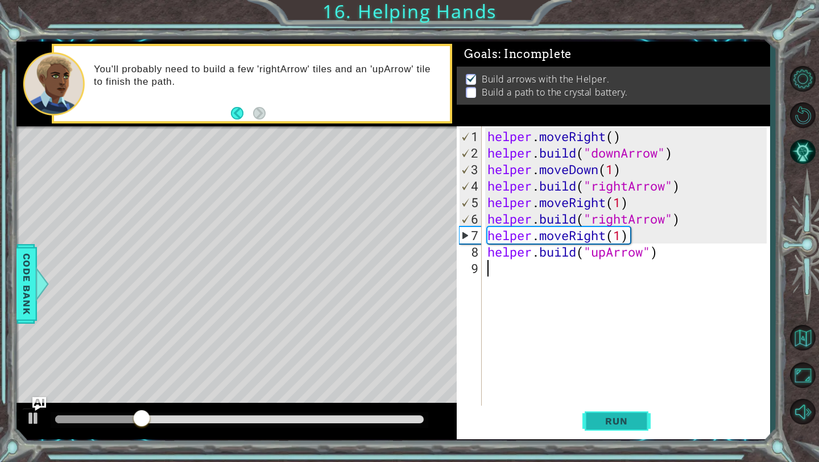
click at [619, 420] on span "Run" at bounding box center [616, 420] width 45 height 11
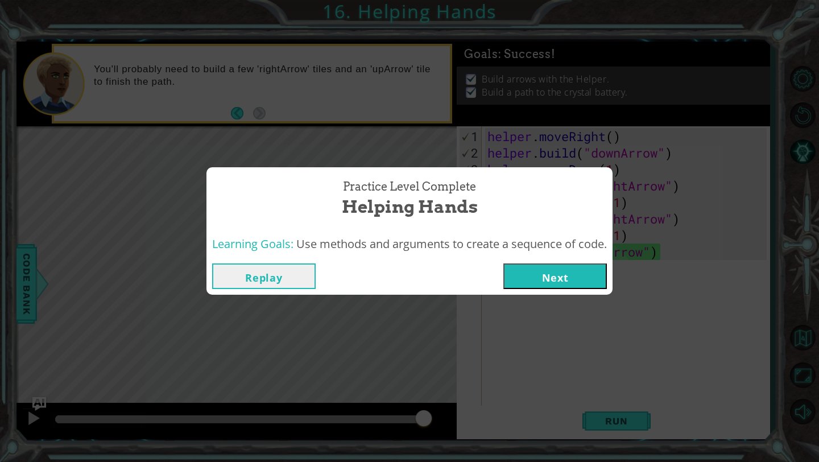
click at [554, 282] on button "Next" at bounding box center [556, 276] width 104 height 26
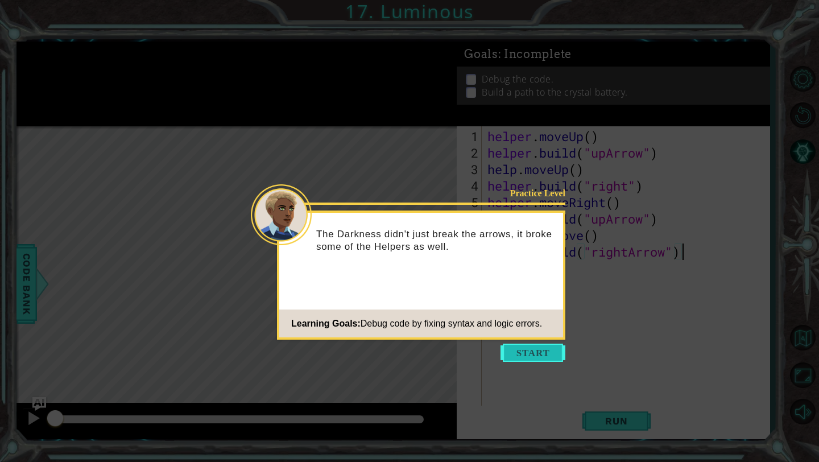
click at [561, 347] on button "Start" at bounding box center [533, 353] width 65 height 18
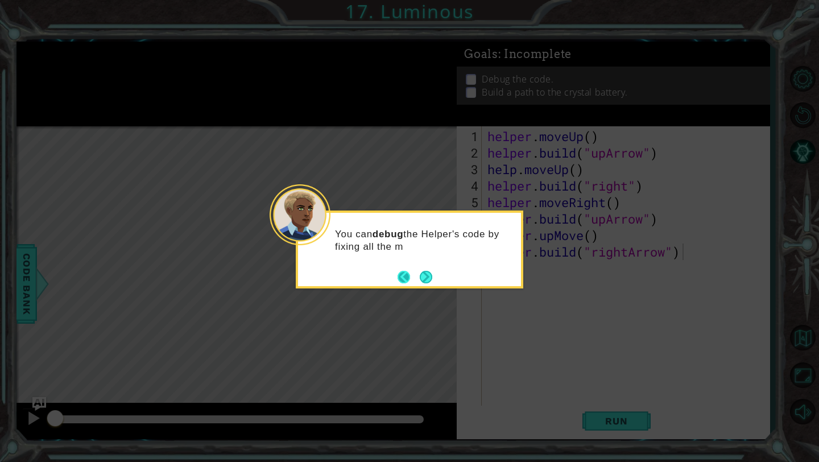
click at [417, 281] on button "Back" at bounding box center [409, 277] width 22 height 13
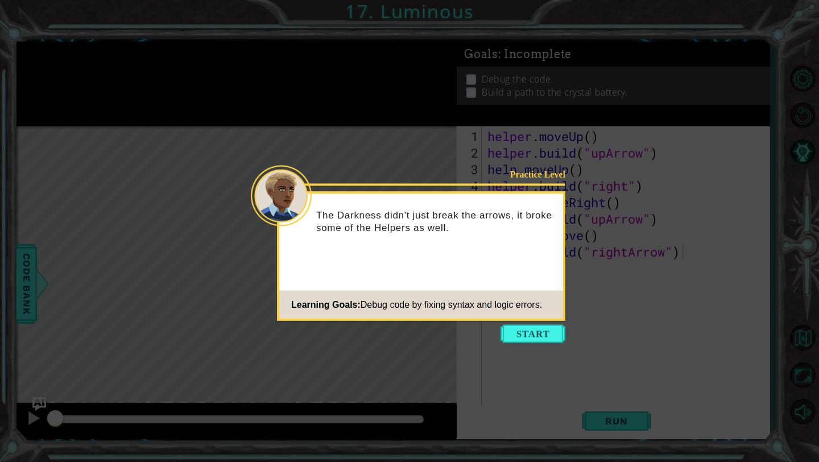
click at [417, 281] on div "Practice Level The Darkness didn't just break the arrows, it broke some of the …" at bounding box center [421, 256] width 289 height 129
click at [510, 329] on button "Start" at bounding box center [533, 334] width 65 height 18
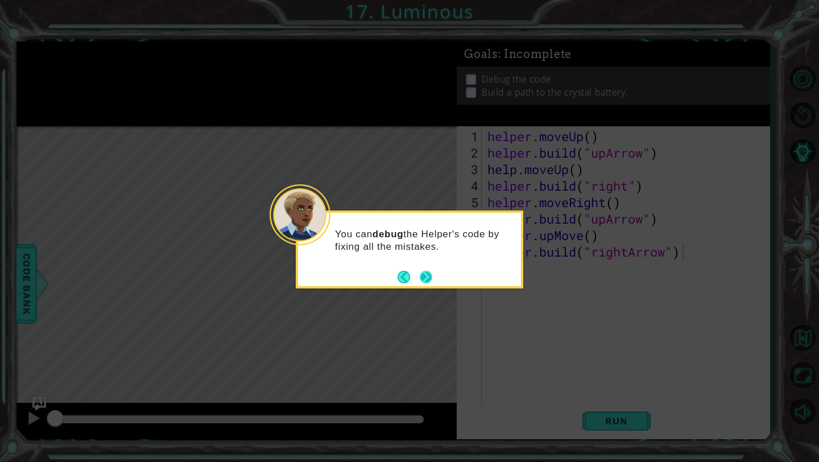
click at [432, 275] on button "Next" at bounding box center [426, 277] width 14 height 14
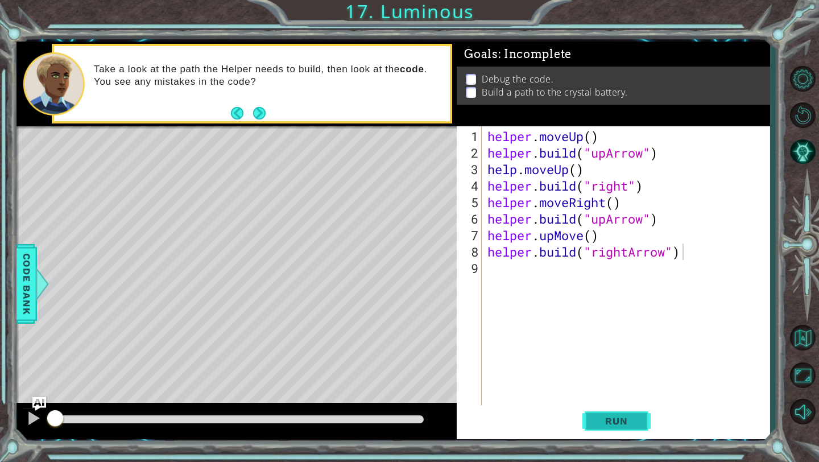
click at [619, 422] on span "Run" at bounding box center [616, 420] width 45 height 11
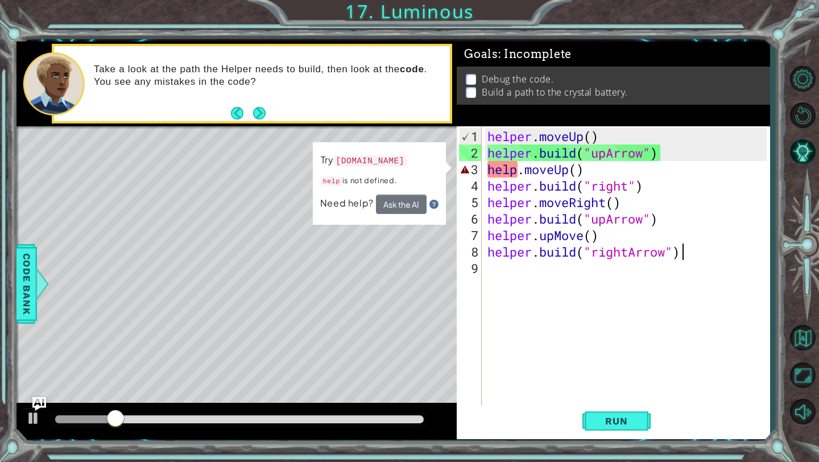
click at [577, 170] on div "helper . moveUp ( ) helper . build ( "upArrow" ) help . moveUp ( ) helper . bui…" at bounding box center [628, 285] width 287 height 314
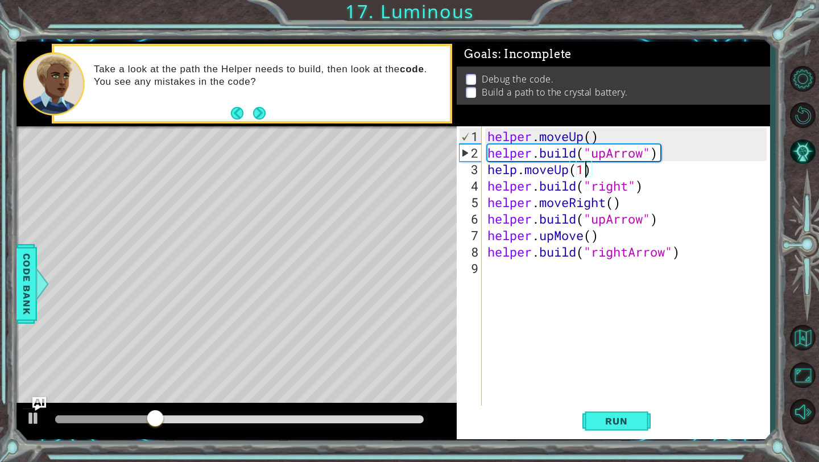
scroll to position [0, 4]
click at [517, 172] on div "helper . moveUp ( ) helper . build ( "upArrow" ) help . moveUp ( ) helper . bui…" at bounding box center [628, 285] width 287 height 314
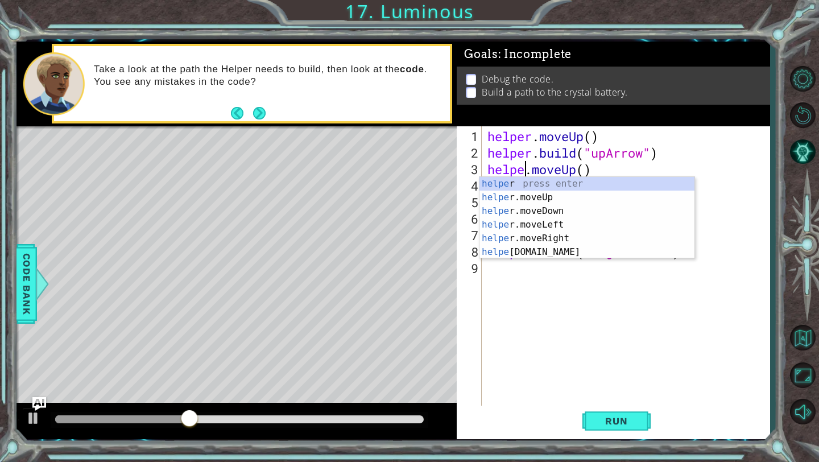
type textarea "helper.moveUp()"
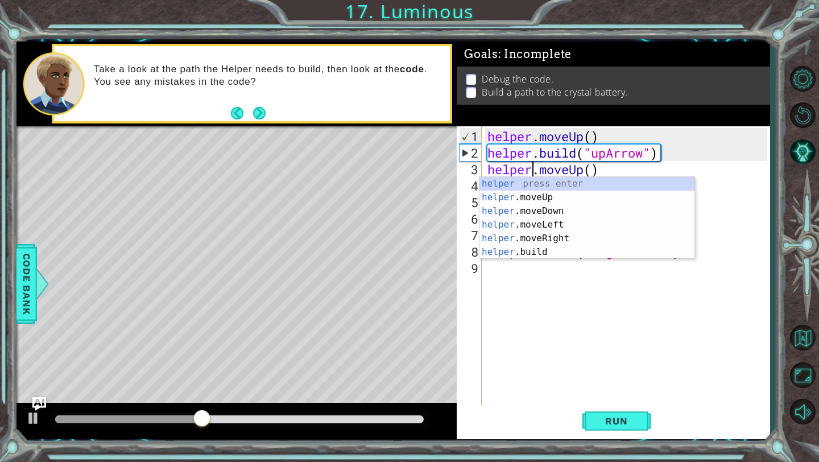
click at [526, 295] on div "helper . moveUp ( ) helper . build ( "upArrow" ) helper . moveUp ( ) helper . b…" at bounding box center [628, 285] width 287 height 314
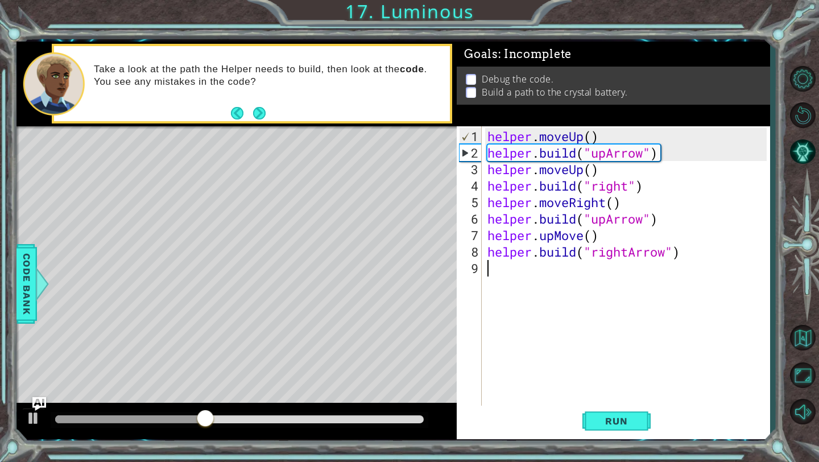
scroll to position [0, 0]
click at [633, 355] on div "helper . moveUp ( ) helper . build ( "upArrow" ) helper . moveUp ( ) helper . b…" at bounding box center [628, 285] width 287 height 314
click at [595, 438] on div "1 2 3 4 5 6 7 8 9 helper . moveUp ( ) helper . build ( "upArrow" ) helper . mov…" at bounding box center [613, 282] width 313 height 313
click at [605, 426] on span "Run" at bounding box center [616, 420] width 45 height 11
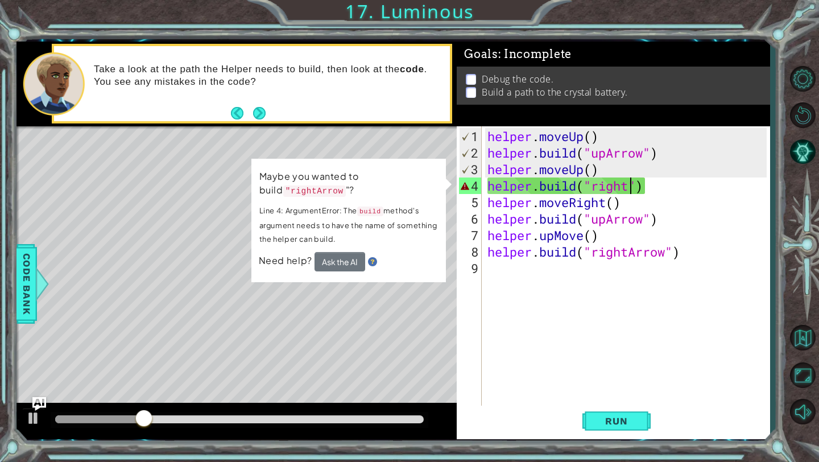
click at [634, 188] on div "helper . moveUp ( ) helper . build ( "upArrow" ) helper . moveUp ( ) helper . b…" at bounding box center [628, 285] width 287 height 314
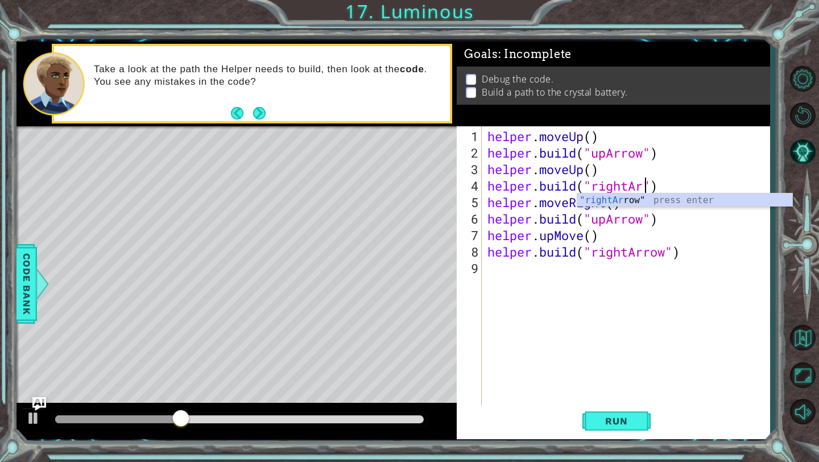
scroll to position [0, 7]
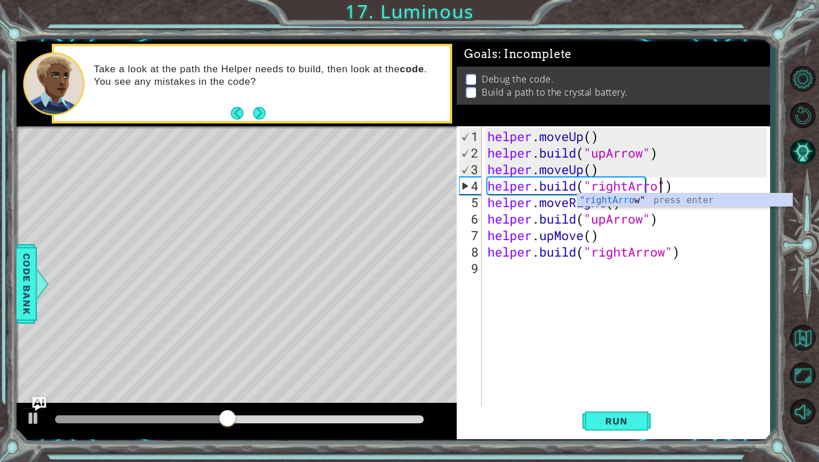
type textarea "[DOMAIN_NAME]("rightArrow")"
click at [609, 261] on div "helper . moveUp ( ) helper . build ( "upArrow" ) helper . moveUp ( ) helper . b…" at bounding box center [628, 285] width 287 height 314
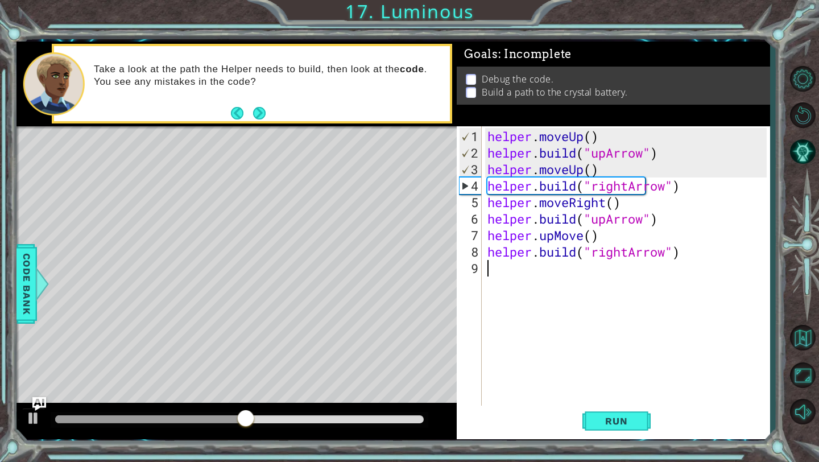
click at [601, 286] on div "helper . moveUp ( ) helper . build ( "upArrow" ) helper . moveUp ( ) helper . b…" at bounding box center [628, 285] width 287 height 314
click at [604, 423] on span "Run" at bounding box center [616, 420] width 45 height 11
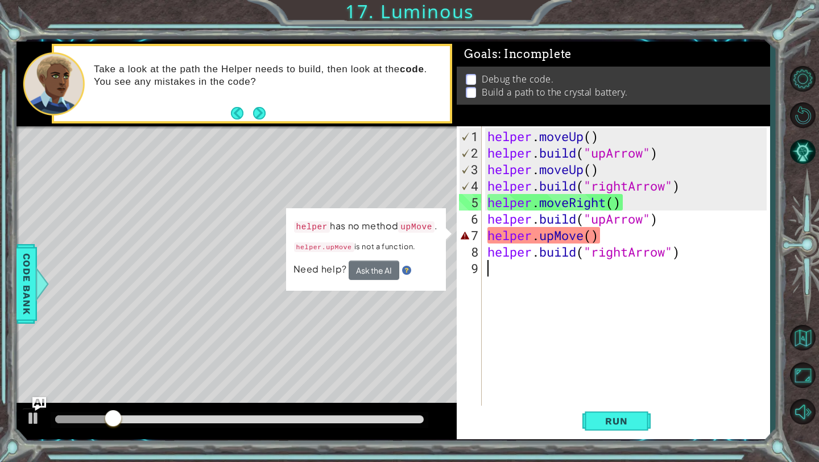
click at [584, 239] on div "helper . moveUp ( ) helper . build ( "upArrow" ) helper . moveUp ( ) helper . b…" at bounding box center [628, 285] width 287 height 314
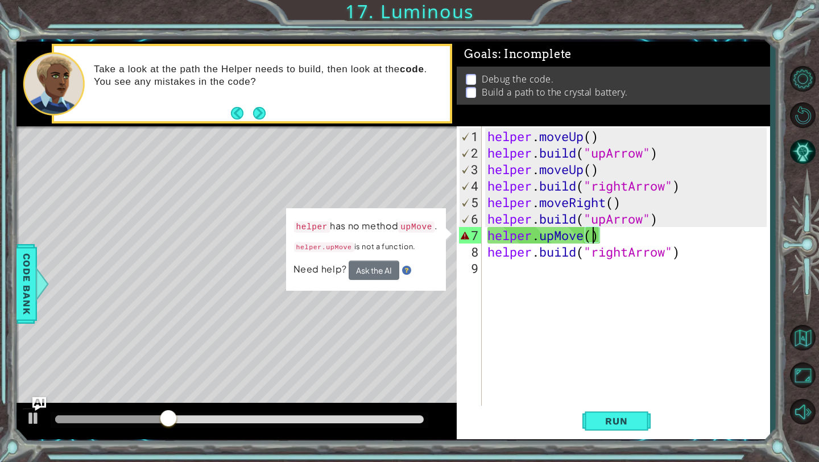
click at [591, 238] on div "helper . moveUp ( ) helper . build ( "upArrow" ) helper . moveUp ( ) helper . b…" at bounding box center [628, 285] width 287 height 314
click at [583, 240] on div "helper . moveUp ( ) helper . build ( "upArrow" ) helper . moveUp ( ) helper . b…" at bounding box center [628, 285] width 287 height 314
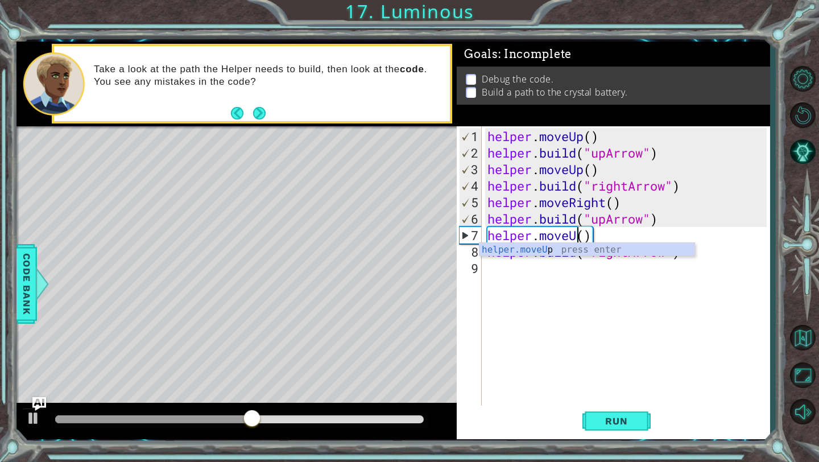
scroll to position [0, 5]
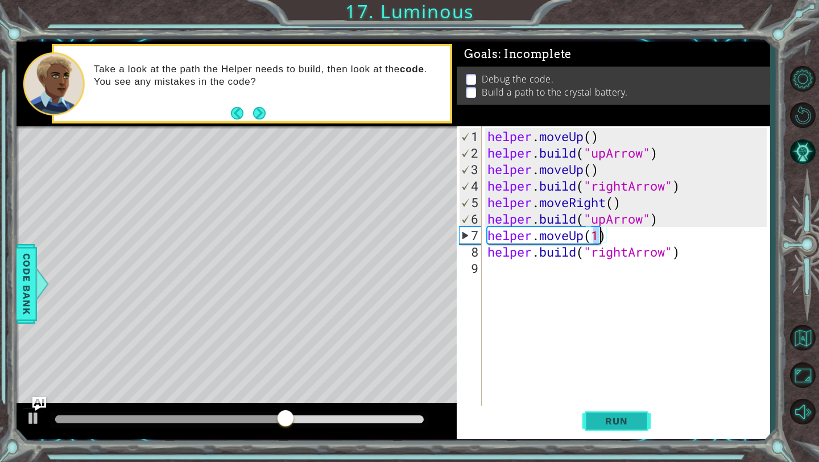
type textarea "helper.moveUp(1)"
click at [617, 419] on span "Run" at bounding box center [616, 420] width 45 height 11
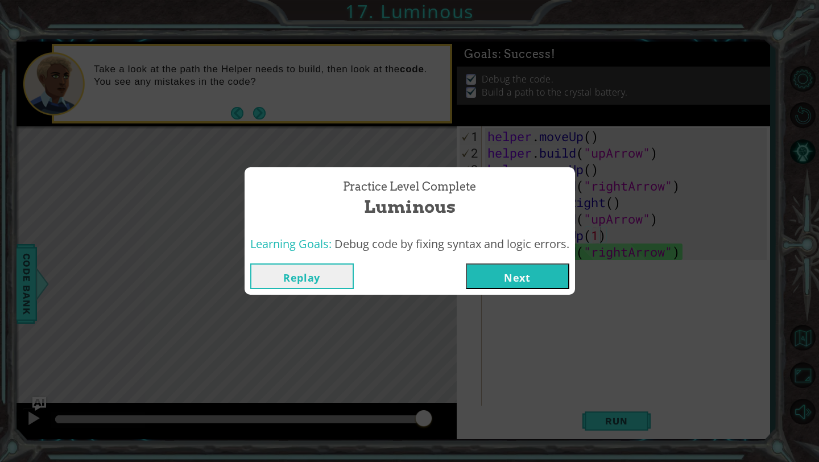
click at [506, 279] on button "Next" at bounding box center [518, 276] width 104 height 26
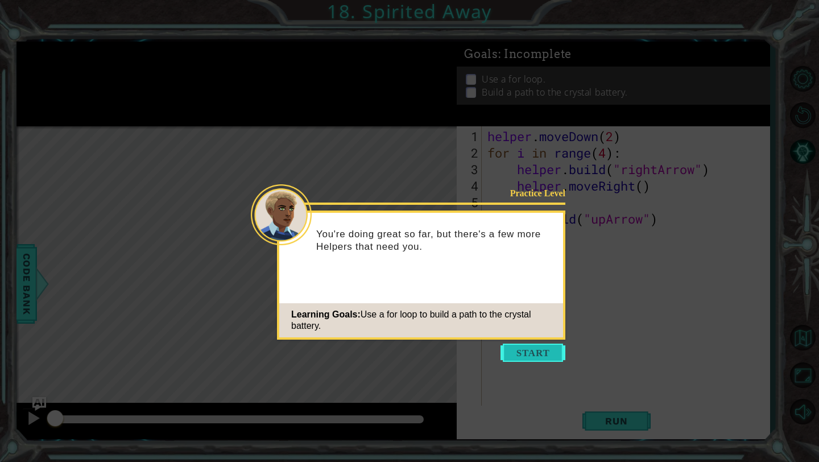
click at [524, 354] on button "Start" at bounding box center [533, 353] width 65 height 18
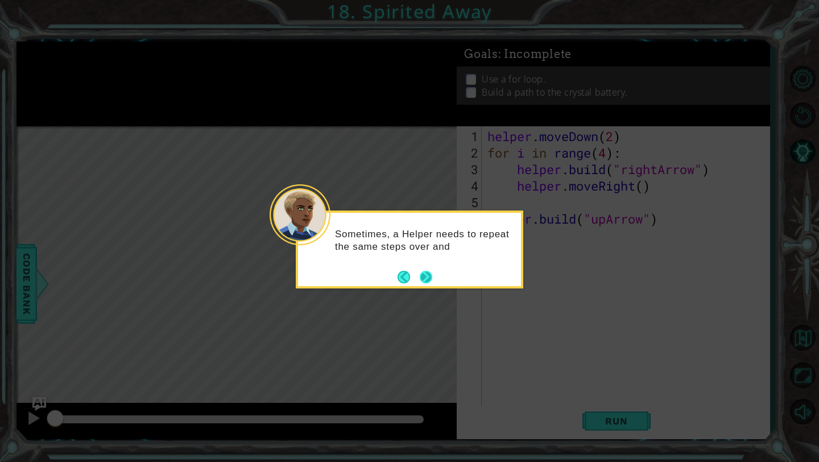
click at [427, 277] on button "Next" at bounding box center [426, 277] width 16 height 16
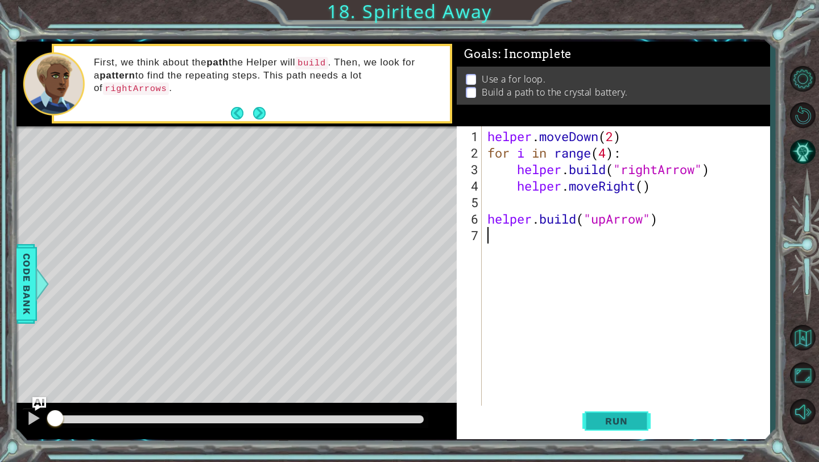
click at [611, 424] on span "Run" at bounding box center [616, 420] width 45 height 11
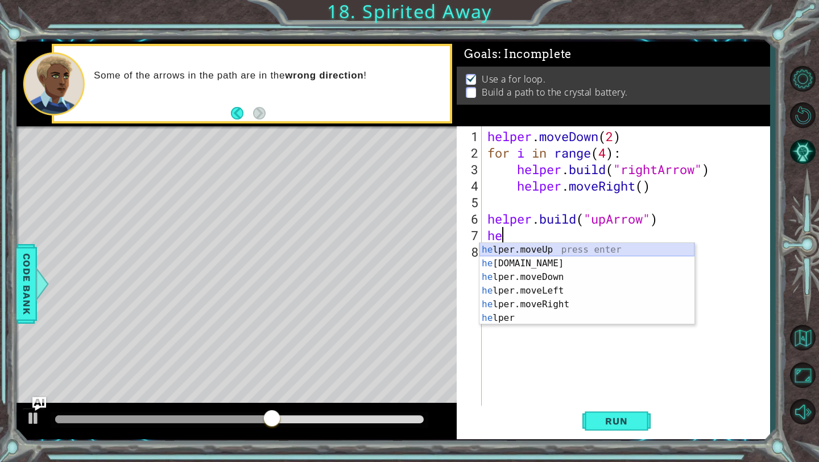
click at [535, 249] on div "he lper.moveUp press enter he [DOMAIN_NAME] press enter he lper.moveDown press …" at bounding box center [587, 297] width 215 height 109
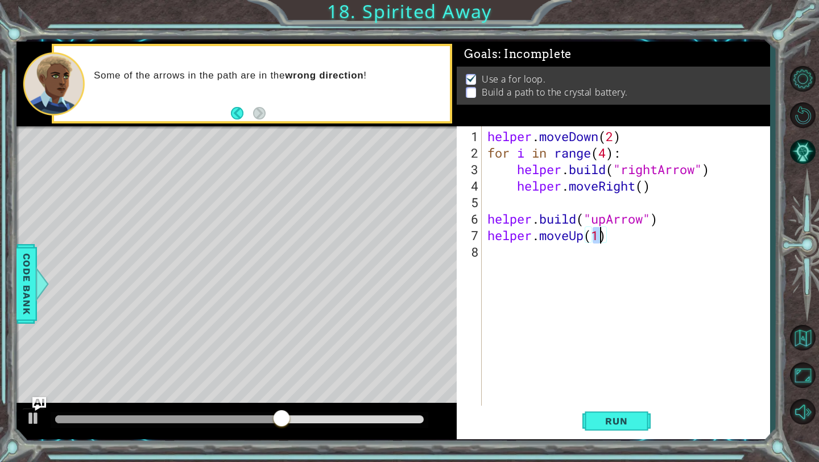
scroll to position [0, 5]
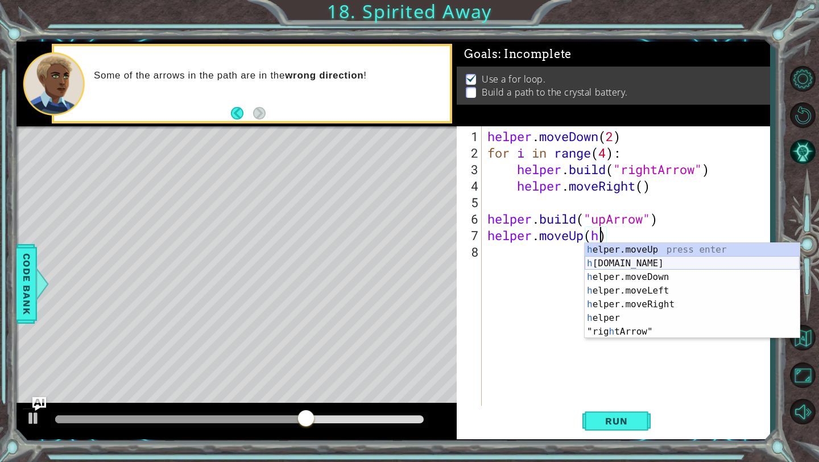
click at [656, 266] on div "h elper.moveUp press enter h [DOMAIN_NAME] press enter h elper.moveDown press e…" at bounding box center [692, 304] width 215 height 123
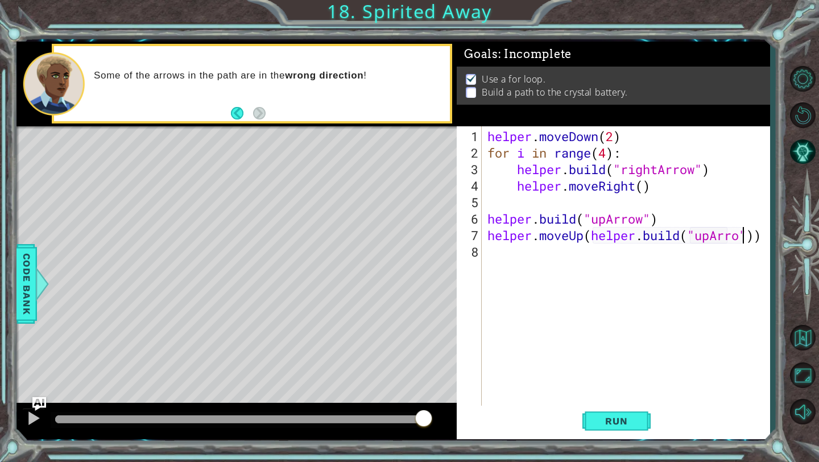
scroll to position [0, 12]
click at [617, 417] on span "Run" at bounding box center [616, 420] width 45 height 11
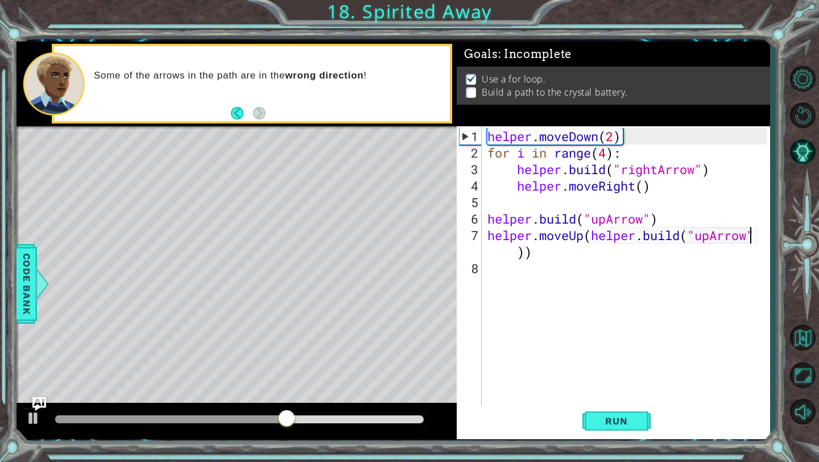
click at [591, 237] on div "helper . moveDown ( 2 ) for i in range ( 4 ) : helper . build ( "rightArrow" ) …" at bounding box center [628, 285] width 287 height 314
click at [585, 237] on div "helper . moveDown ( 2 ) for i in range ( 4 ) : helper . build ( "rightArrow" ) …" at bounding box center [628, 285] width 287 height 314
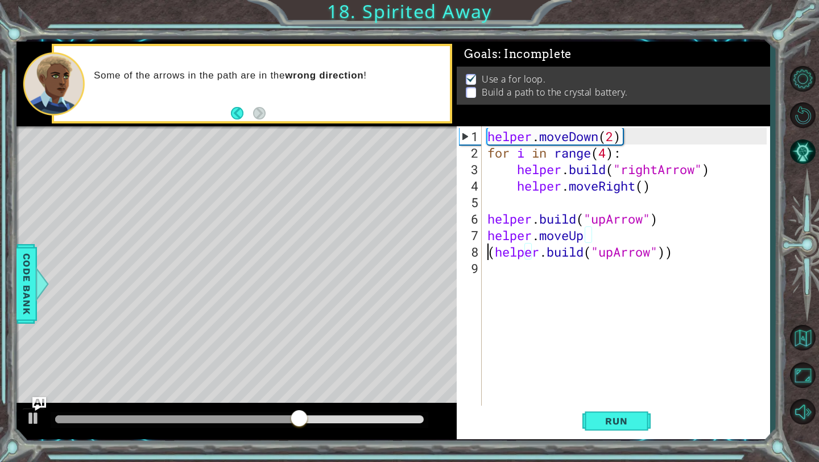
scroll to position [0, 8]
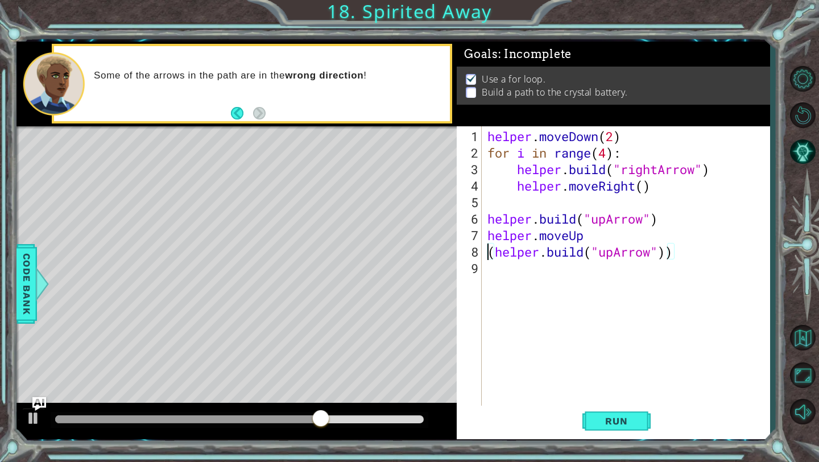
click at [677, 258] on div "helper . moveDown ( 2 ) for i in range ( 4 ) : helper . build ( "rightArrow" ) …" at bounding box center [628, 285] width 287 height 314
type textarea "([DOMAIN_NAME]("upArrow")"
click at [629, 286] on div "helper . moveDown ( 2 ) for i in range ( 4 ) : helper . build ( "rightArrow" ) …" at bounding box center [628, 285] width 287 height 314
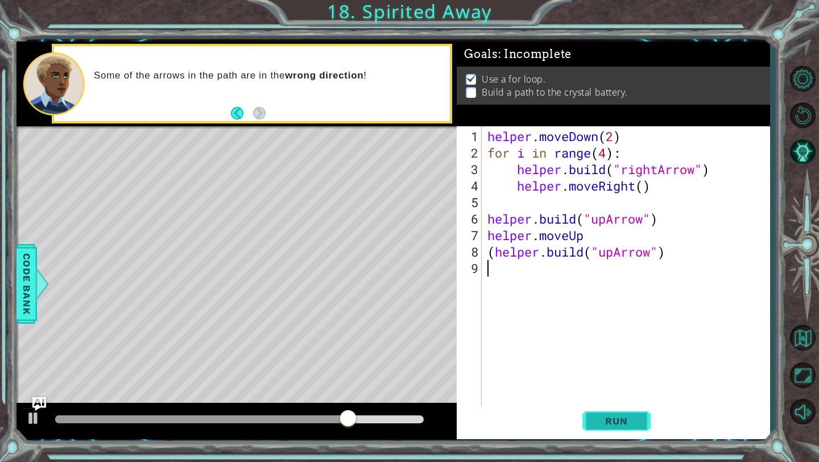
click at [612, 425] on span "Run" at bounding box center [616, 420] width 45 height 11
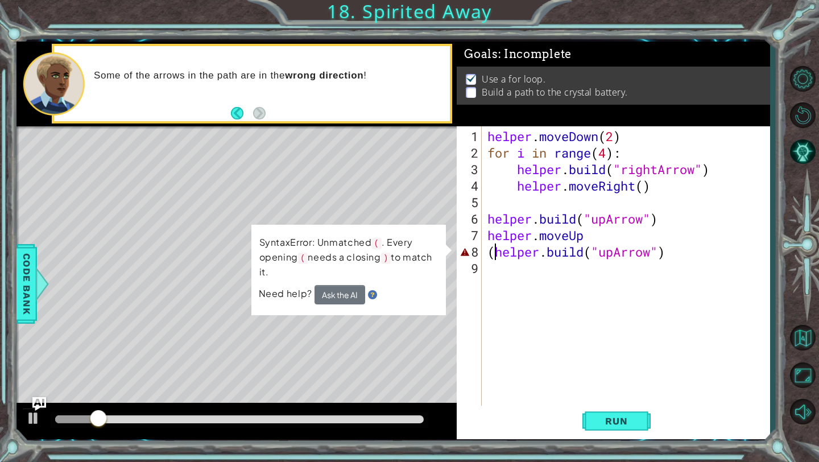
click at [495, 252] on div "helper . moveDown ( 2 ) for i in range ( 4 ) : helper . build ( "rightArrow" ) …" at bounding box center [628, 285] width 287 height 314
type textarea "[DOMAIN_NAME]("upArrow")"
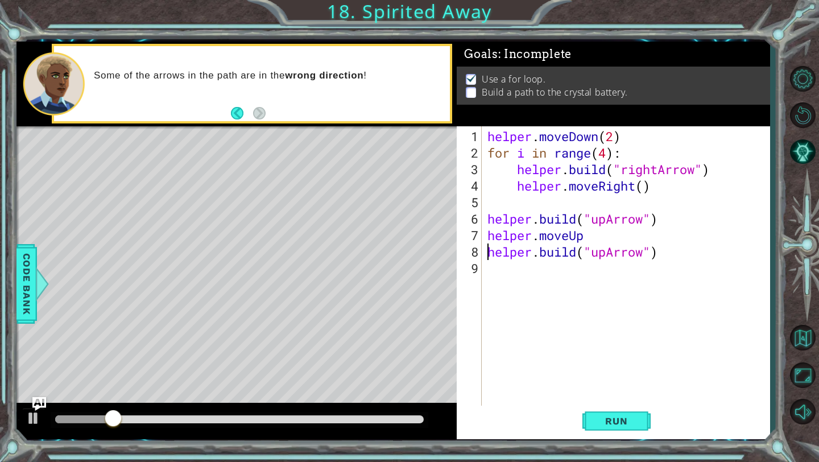
click at [508, 300] on div "helper . moveDown ( 2 ) for i in range ( 4 ) : helper . build ( "rightArrow" ) …" at bounding box center [628, 285] width 287 height 314
click at [616, 414] on button "Run" at bounding box center [617, 421] width 68 height 31
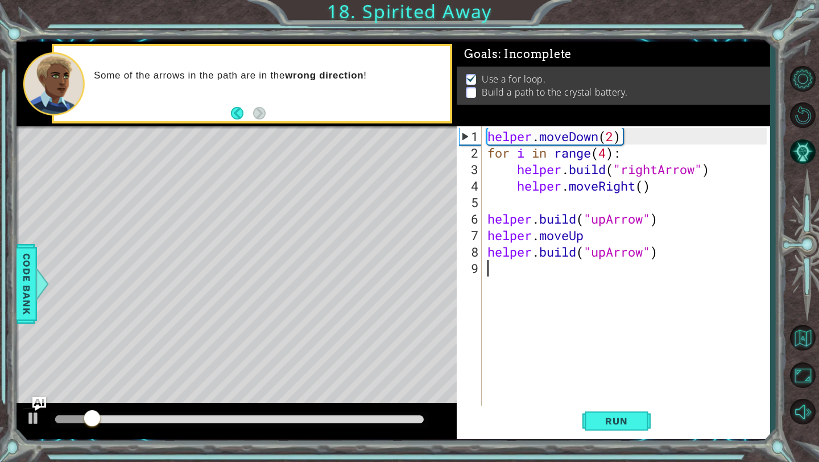
click at [378, 422] on div at bounding box center [239, 419] width 369 height 8
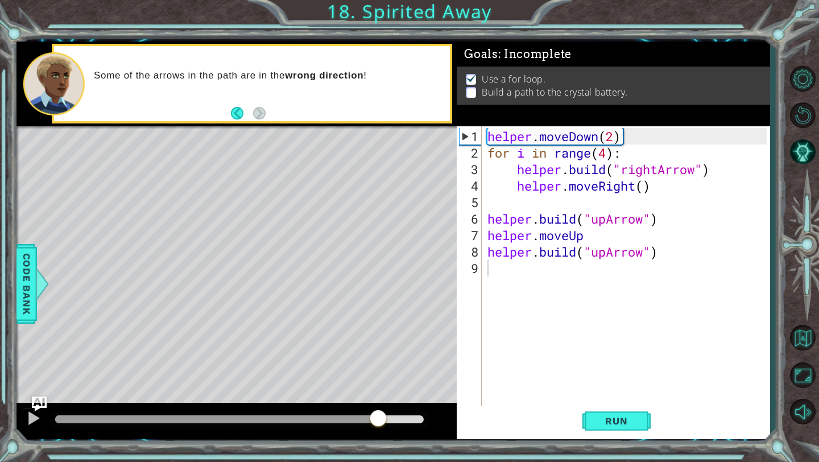
click at [33, 410] on img "Ask AI" at bounding box center [39, 404] width 15 height 15
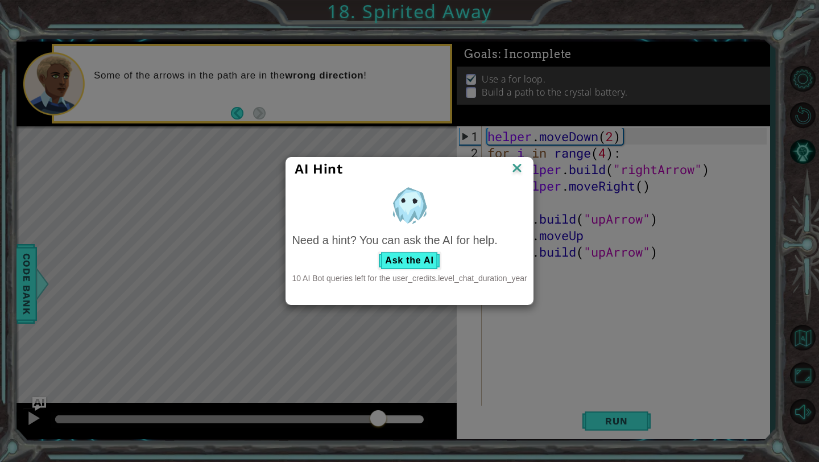
click at [522, 159] on div "AI Hint" at bounding box center [409, 169] width 246 height 23
click at [517, 163] on img at bounding box center [517, 168] width 15 height 17
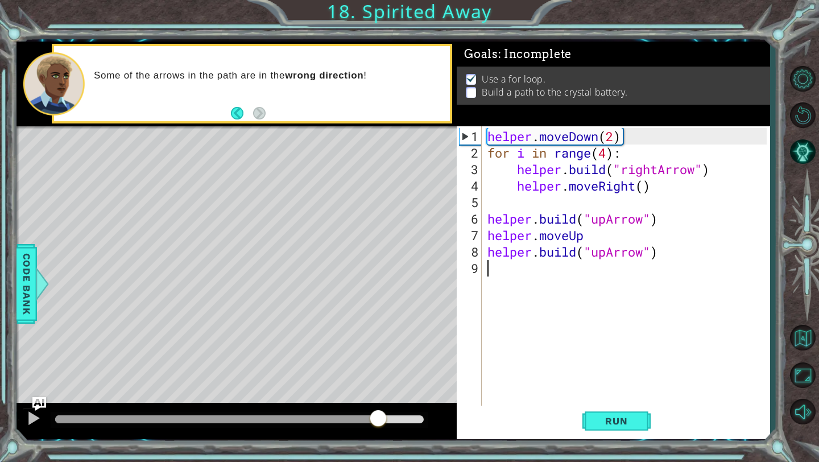
click at [376, 413] on div at bounding box center [378, 419] width 20 height 20
click at [33, 423] on div at bounding box center [33, 418] width 15 height 15
drag, startPoint x: 399, startPoint y: 418, endPoint x: 336, endPoint y: 418, distance: 63.7
click at [336, 418] on div at bounding box center [336, 419] width 20 height 20
drag, startPoint x: 347, startPoint y: 419, endPoint x: 271, endPoint y: 419, distance: 76.3
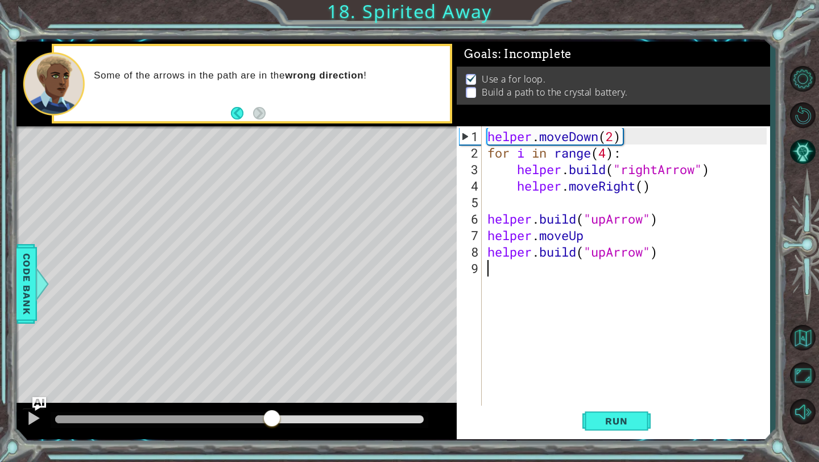
click at [271, 419] on div at bounding box center [272, 419] width 20 height 20
drag, startPoint x: 257, startPoint y: 419, endPoint x: 184, endPoint y: 419, distance: 72.3
click at [198, 419] on div at bounding box center [208, 419] width 20 height 20
drag, startPoint x: 216, startPoint y: 415, endPoint x: 51, endPoint y: 425, distance: 165.3
click at [68, 425] on div at bounding box center [78, 419] width 20 height 20
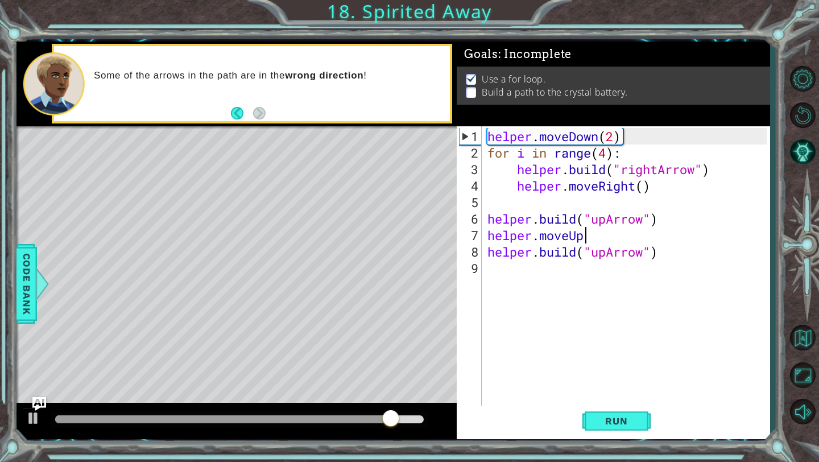
drag, startPoint x: 598, startPoint y: 234, endPoint x: 624, endPoint y: 236, distance: 26.3
click at [624, 236] on div "helper . moveDown ( 2 ) for i in range ( 4 ) : helper . build ( "rightArrow" ) …" at bounding box center [628, 285] width 287 height 314
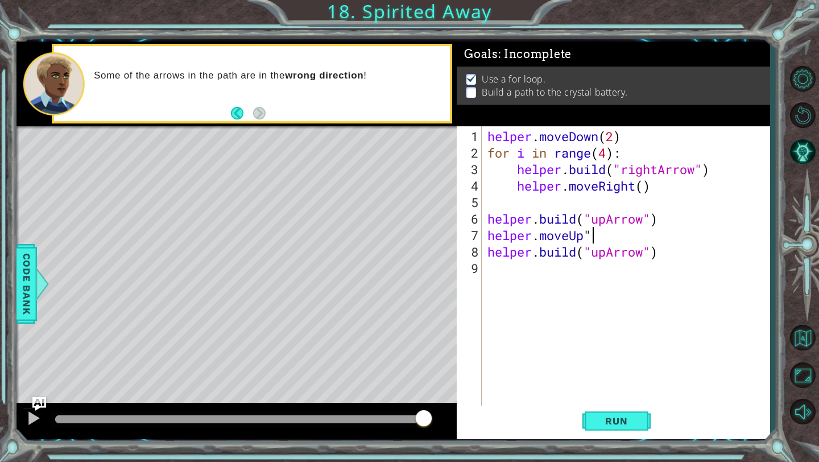
scroll to position [0, 5]
click at [541, 238] on div "helper . moveDown ( 2 ) for i in range ( 4 ) : helper . build ( "rightArrow" ) …" at bounding box center [628, 285] width 287 height 314
click at [656, 221] on div "helper . moveDown ( 2 ) for i in range ( 4 ) : helper . build ( "rightArrow" ) …" at bounding box center [628, 285] width 287 height 314
click at [637, 420] on span "Run" at bounding box center [616, 420] width 45 height 11
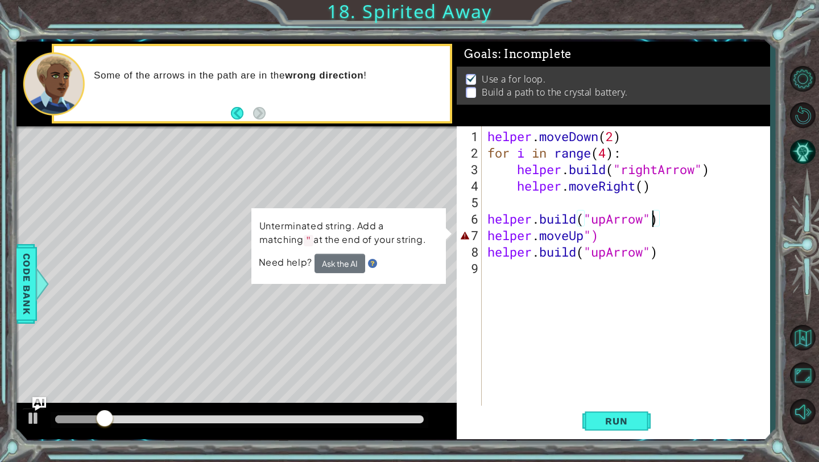
click at [603, 237] on div "helper . moveDown ( 2 ) for i in range ( 4 ) : helper . build ( "rightArrow" ) …" at bounding box center [628, 285] width 287 height 314
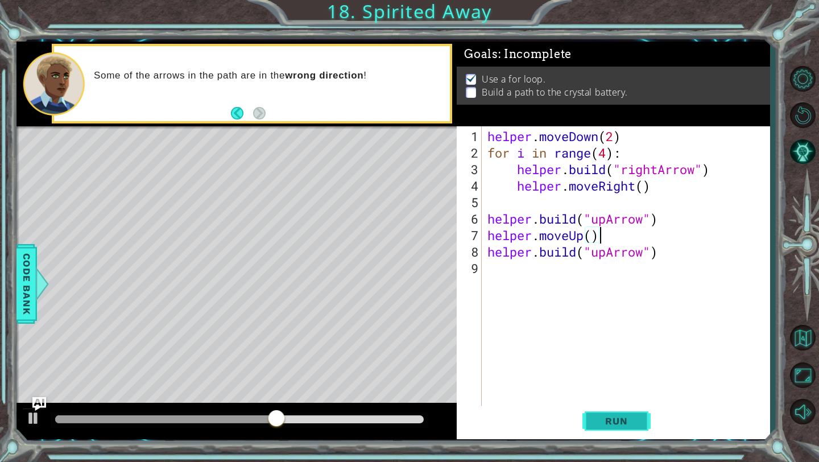
type textarea "helper.moveUp()"
click at [603, 419] on span "Run" at bounding box center [616, 420] width 45 height 11
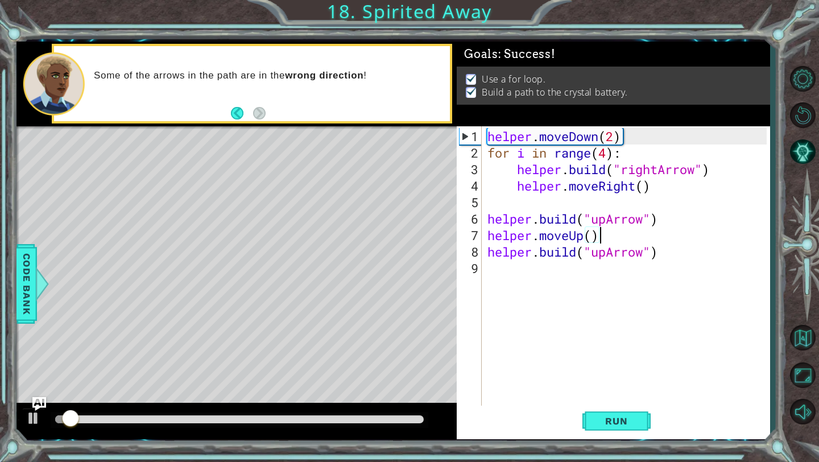
click at [409, 422] on div at bounding box center [239, 419] width 369 height 8
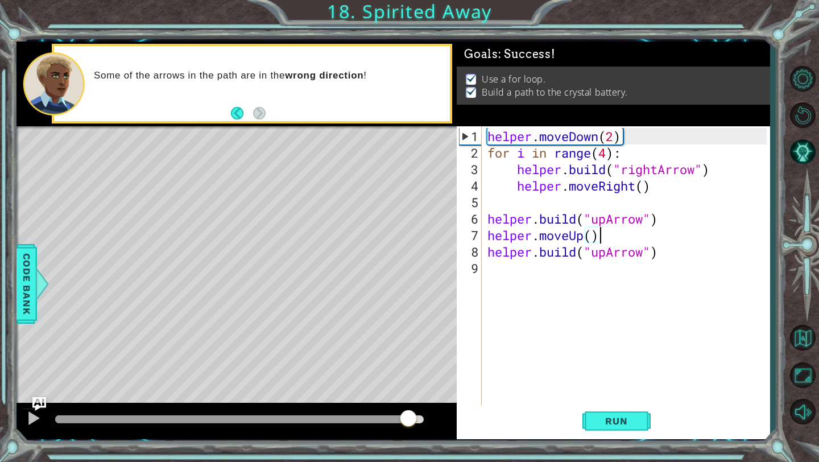
drag, startPoint x: 414, startPoint y: 418, endPoint x: 483, endPoint y: 415, distance: 69.5
click at [419, 415] on div at bounding box center [408, 419] width 20 height 20
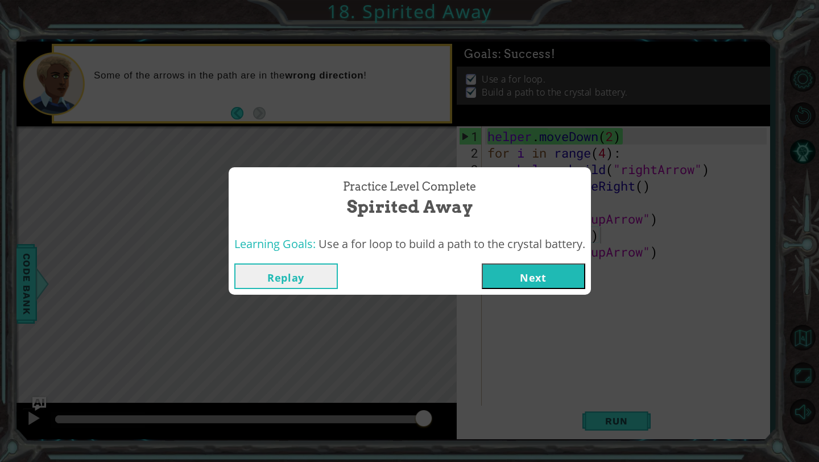
click at [539, 284] on button "Next" at bounding box center [534, 276] width 104 height 26
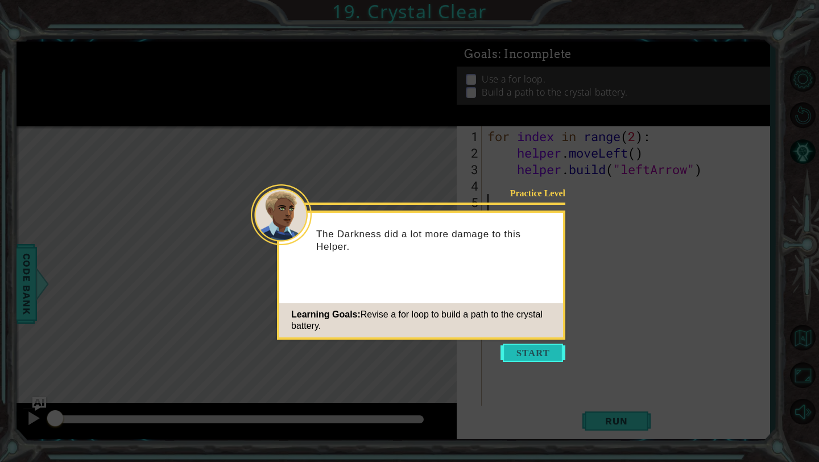
click at [526, 354] on button "Start" at bounding box center [533, 353] width 65 height 18
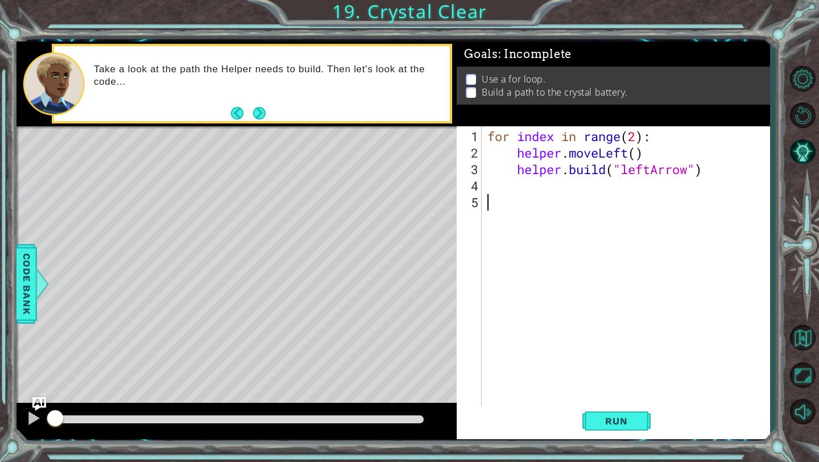
click at [526, 190] on div "for index in range ( 2 ) : helper . moveLeft ( ) helper . build ( "leftArrow" )" at bounding box center [628, 285] width 287 height 314
click at [526, 180] on div "for index in range ( 2 ) : helper . moveLeft ( ) helper . build ( "leftArrow" )" at bounding box center [628, 285] width 287 height 314
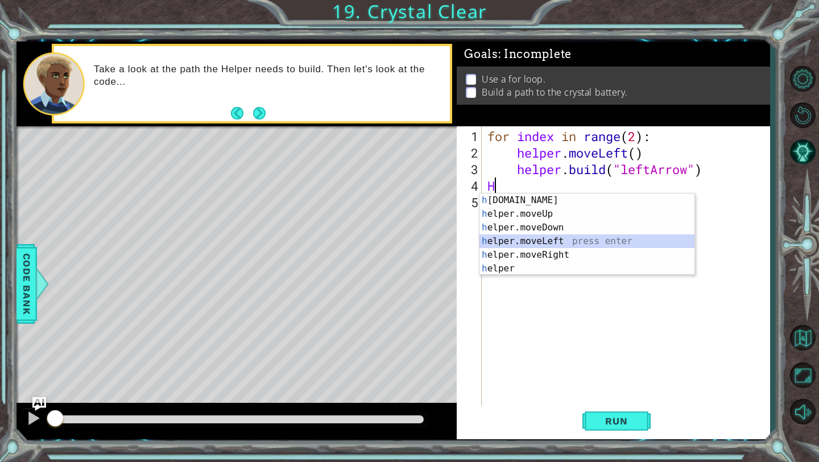
click at [526, 242] on div "h [DOMAIN_NAME] press enter h elper.moveUp press enter h elper.moveDown press e…" at bounding box center [587, 247] width 215 height 109
type textarea "helper.moveLeft(1)"
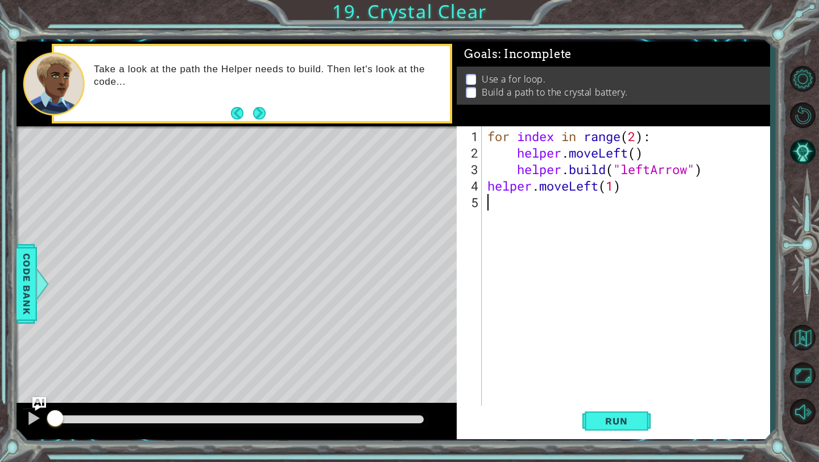
click at [570, 207] on div "for index in range ( 2 ) : helper . moveLeft ( ) helper . build ( "leftArrow" )…" at bounding box center [628, 285] width 287 height 314
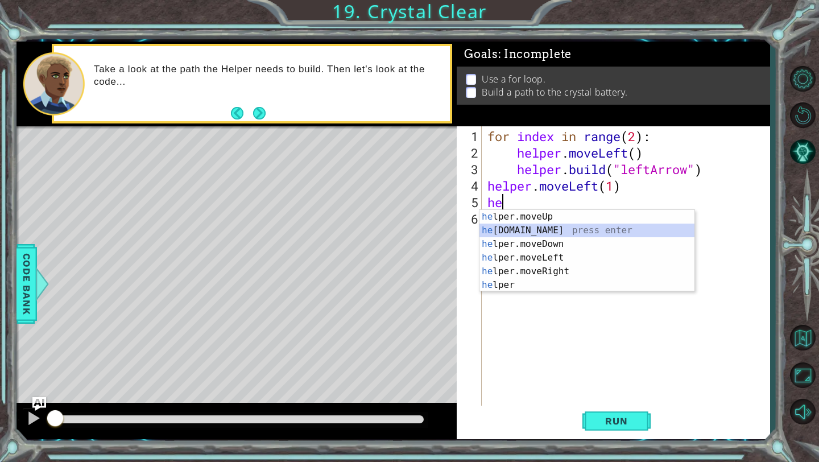
click at [555, 232] on div "he lper.moveUp press enter he [DOMAIN_NAME] press enter he lper.moveDown press …" at bounding box center [587, 264] width 215 height 109
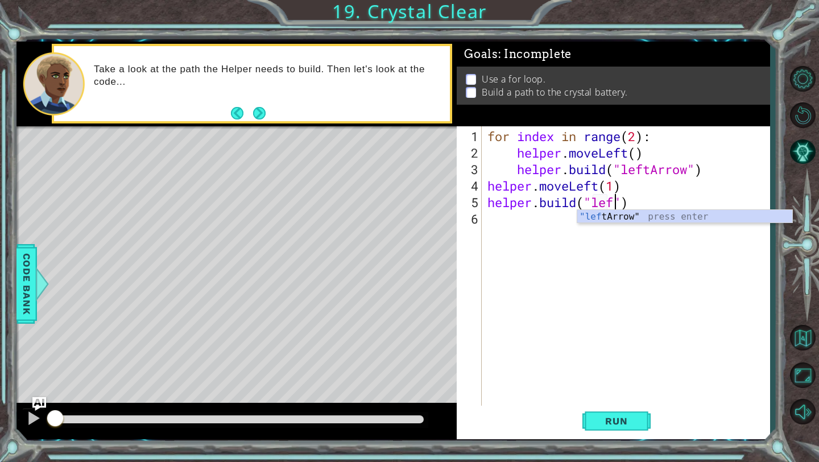
scroll to position [0, 6]
click at [613, 218] on div ""left Arrow" press enter" at bounding box center [685, 230] width 215 height 41
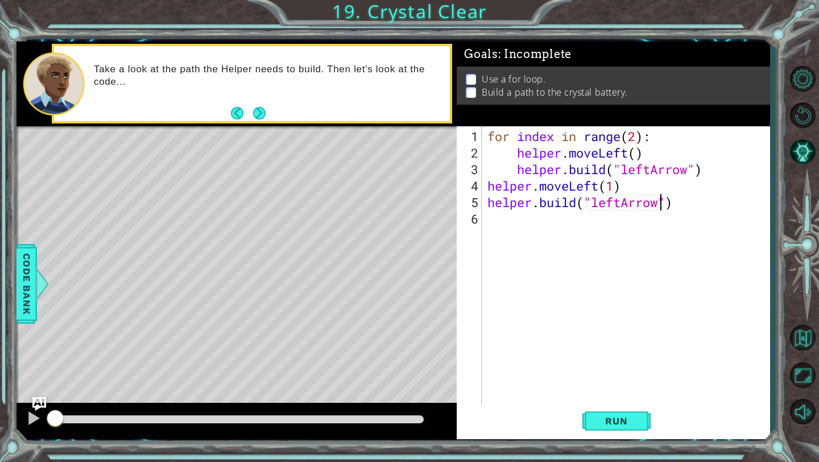
click at [582, 221] on div "for index in range ( 2 ) : helper . moveLeft ( ) helper . build ( "leftArrow" )…" at bounding box center [628, 285] width 287 height 314
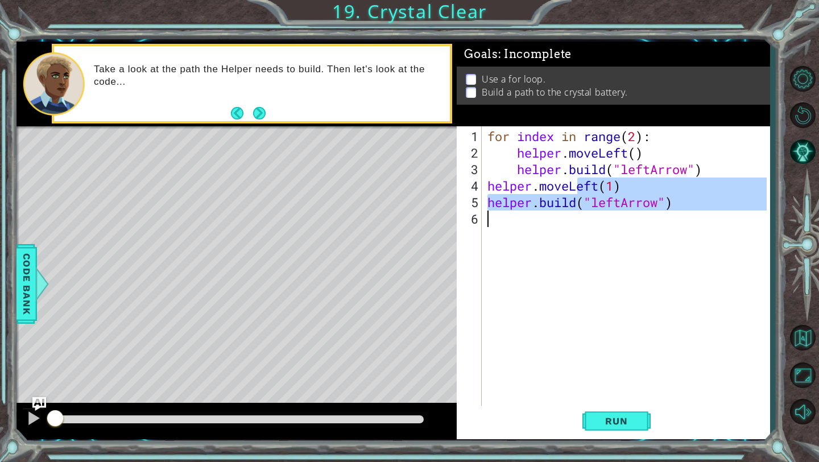
type textarea "[DOMAIN_NAME]("leftArrow")"
click at [582, 221] on div "for index in range ( 2 ) : helper . moveLeft ( ) helper . build ( "leftArrow" )…" at bounding box center [628, 285] width 287 height 314
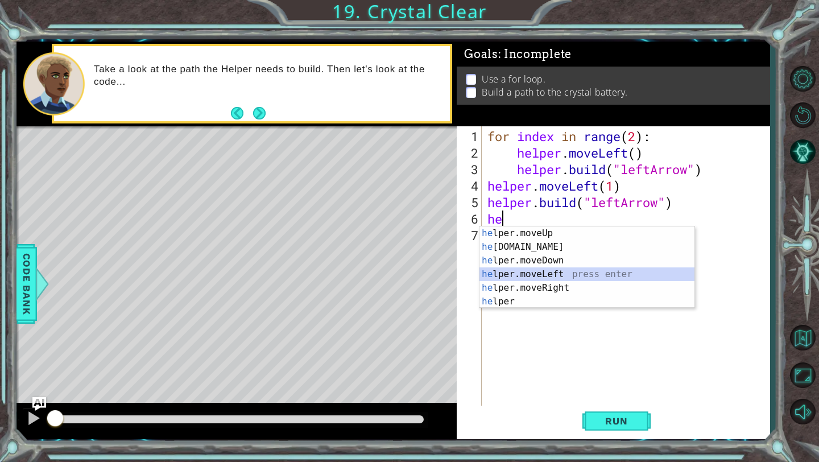
click at [547, 274] on div "he lper.moveUp press enter he [DOMAIN_NAME] press enter he lper.moveDown press …" at bounding box center [587, 280] width 215 height 109
type textarea "helper.moveLeft(1)"
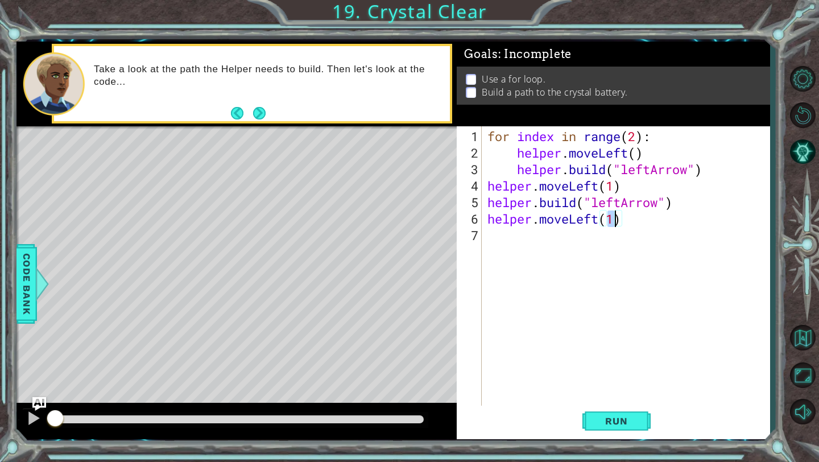
click at [543, 255] on div "for index in range ( 2 ) : helper . moveLeft ( ) helper . build ( "leftArrow" )…" at bounding box center [628, 285] width 287 height 314
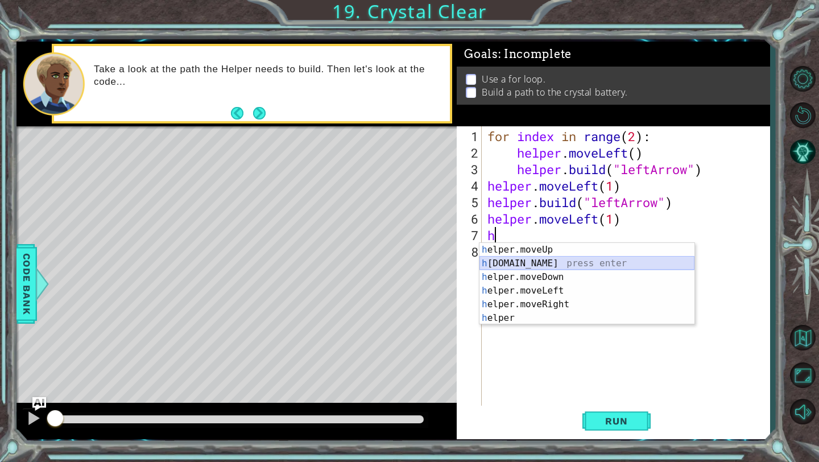
click at [534, 269] on div "h elper.moveUp press enter h [DOMAIN_NAME] press enter h elper.moveDown press e…" at bounding box center [587, 297] width 215 height 109
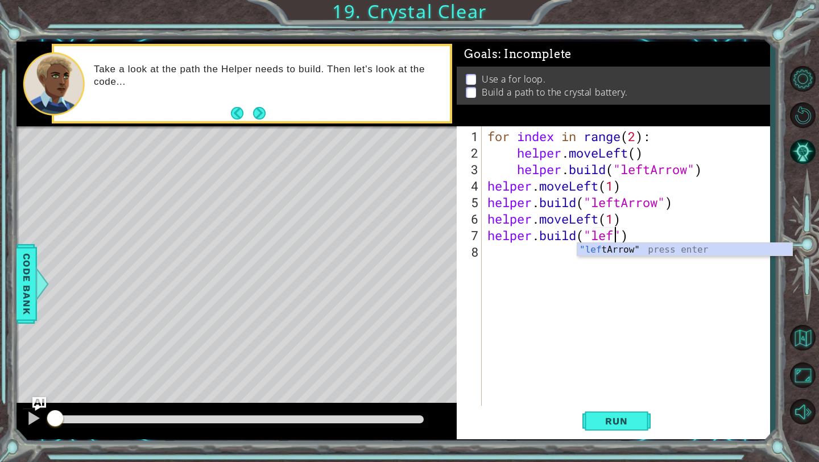
scroll to position [0, 6]
type textarea "[DOMAIN_NAME]("leftArrow")"
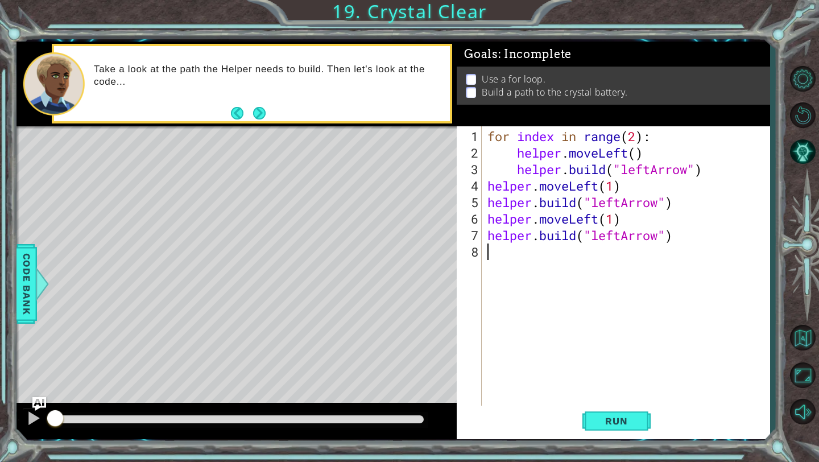
click at [503, 267] on div "for index in range ( 2 ) : helper . moveLeft ( ) helper . build ( "leftArrow" )…" at bounding box center [628, 285] width 287 height 314
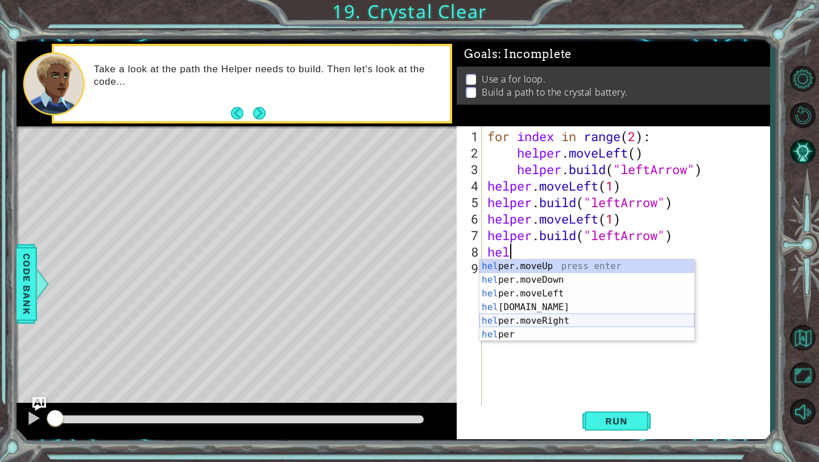
scroll to position [0, 1]
click at [538, 294] on div "help er.moveUp press enter help er.moveDown press enter help er.moveLeft press …" at bounding box center [587, 313] width 215 height 109
type textarea "helper.moveLeft(1)"
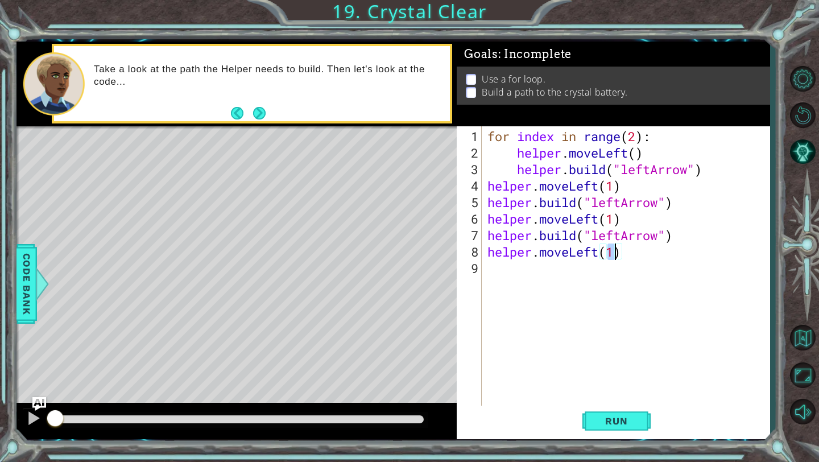
click at [531, 324] on div "for index in range ( 2 ) : helper . moveLeft ( ) helper . build ( "leftArrow" )…" at bounding box center [628, 285] width 287 height 314
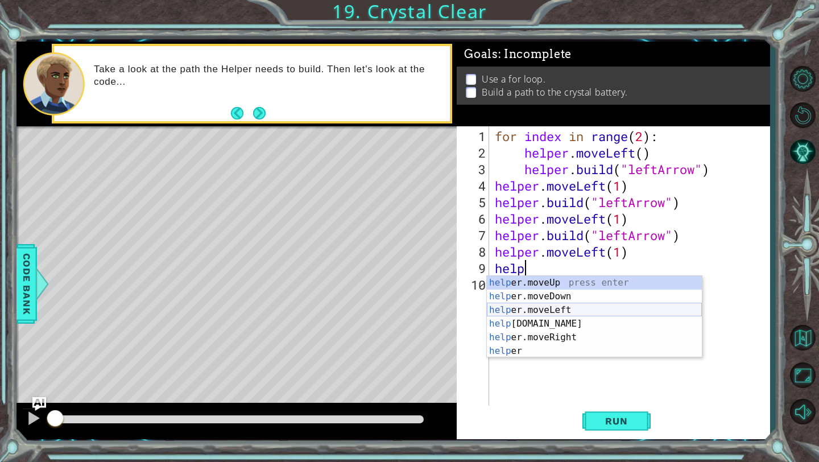
scroll to position [0, 1]
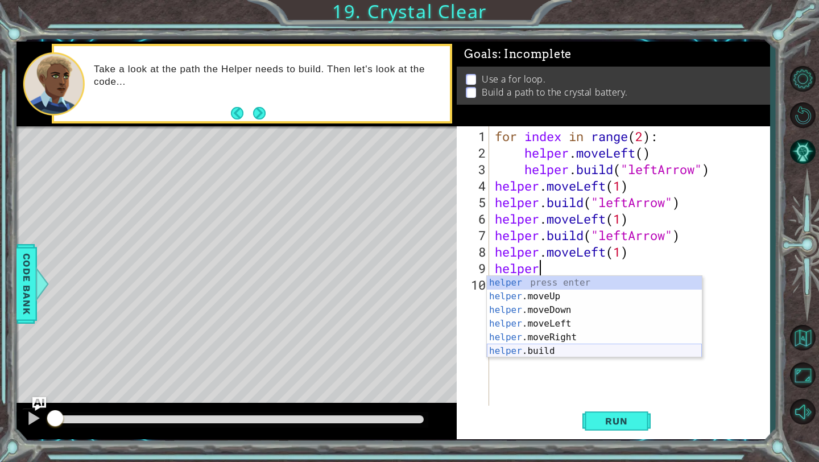
click at [544, 349] on div "helper press enter helper .moveUp press enter helper .moveDown press enter help…" at bounding box center [594, 330] width 215 height 109
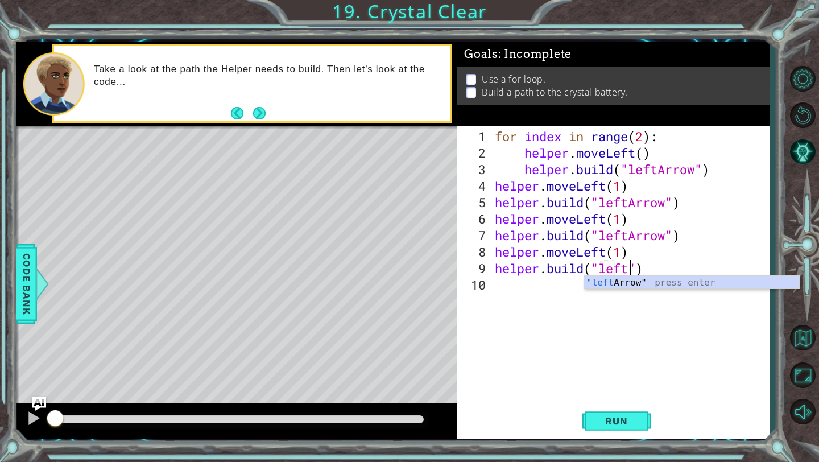
scroll to position [0, 6]
type textarea "[DOMAIN_NAME]("leftArrow")"
click at [612, 290] on div "for index in range ( 2 ) : helper . moveLeft ( ) helper . build ( "leftArrow" )…" at bounding box center [633, 285] width 281 height 314
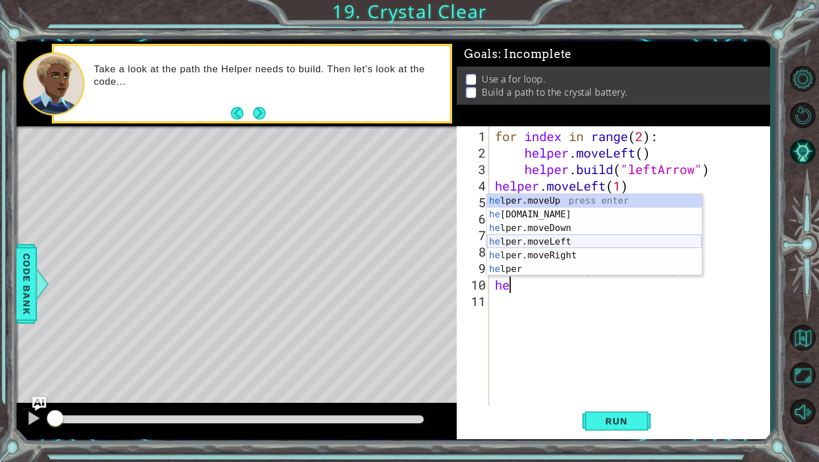
click at [543, 240] on div "he lper.moveUp press enter he [DOMAIN_NAME] press enter he lper.moveDown press …" at bounding box center [594, 248] width 215 height 109
type textarea "helper.moveLeft(1)"
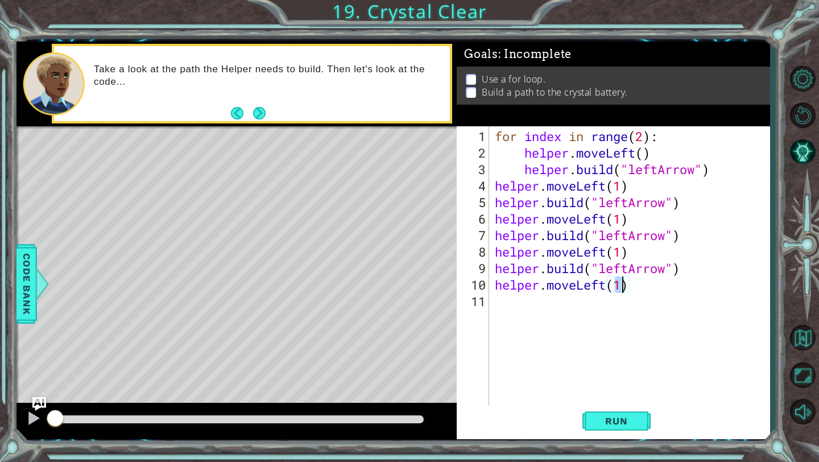
click at [550, 303] on div "for index in range ( 2 ) : helper . moveLeft ( ) helper . build ( "leftArrow" )…" at bounding box center [633, 285] width 281 height 314
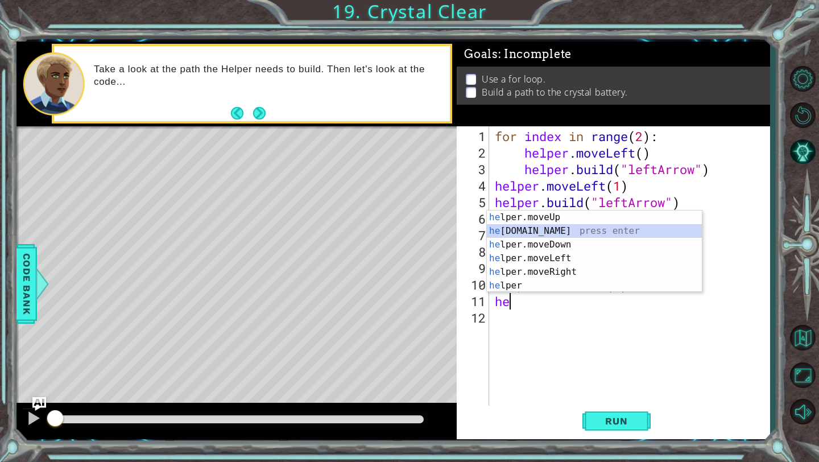
click at [559, 233] on div "he lper.moveUp press enter he [DOMAIN_NAME] press enter he lper.moveDown press …" at bounding box center [594, 265] width 215 height 109
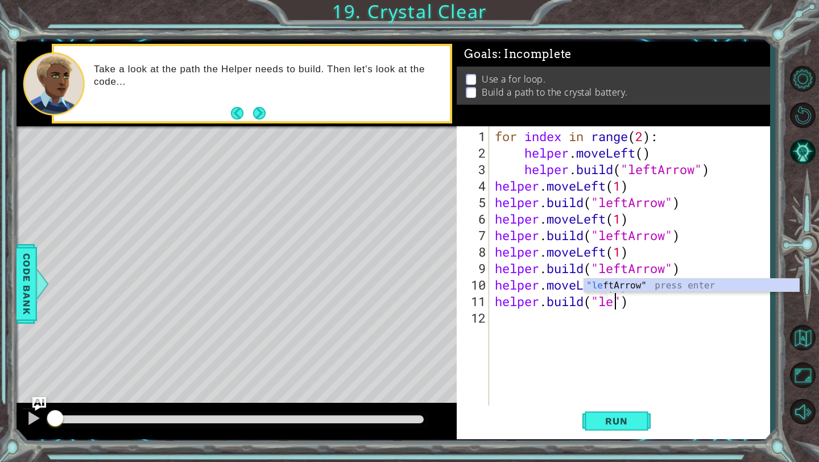
scroll to position [0, 5]
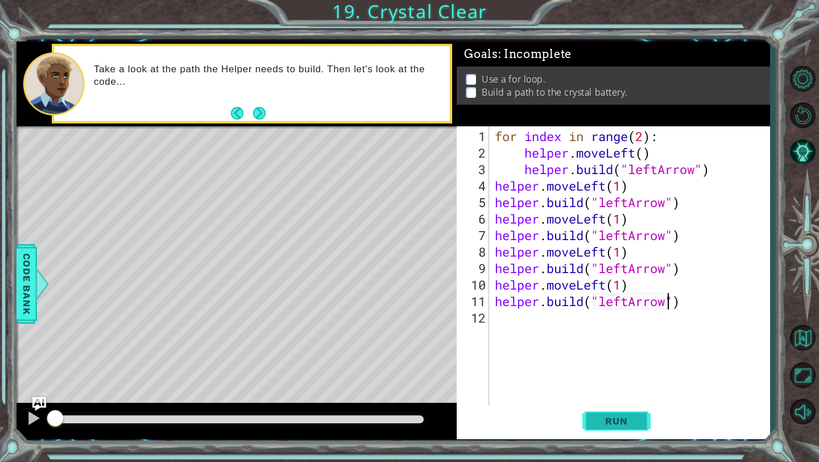
type textarea "[DOMAIN_NAME]("leftArrow")"
click at [612, 423] on span "Run" at bounding box center [616, 420] width 45 height 11
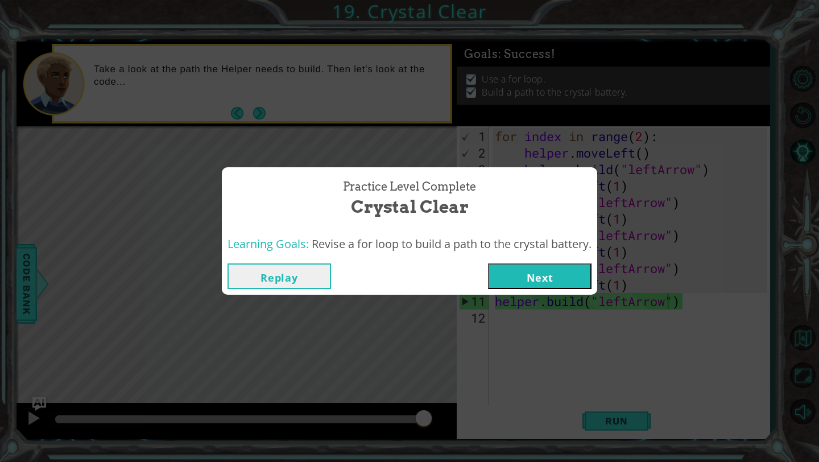
click at [523, 290] on div "Replay Next" at bounding box center [410, 276] width 376 height 37
click at [523, 278] on button "Next" at bounding box center [540, 276] width 104 height 26
